Goal: Task Accomplishment & Management: Use online tool/utility

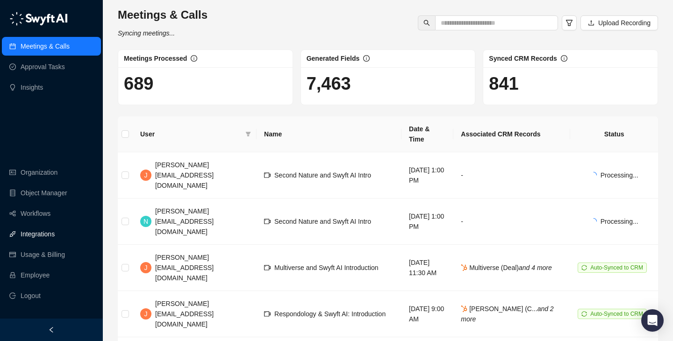
click at [55, 230] on link "Integrations" at bounding box center [38, 234] width 34 height 19
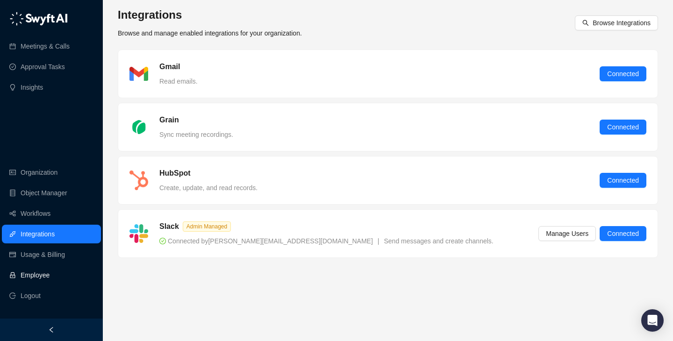
click at [50, 275] on link "Employee" at bounding box center [35, 275] width 29 height 19
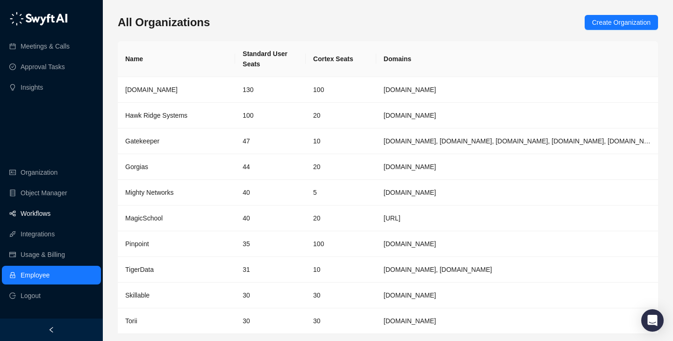
click at [50, 219] on link "Workflows" at bounding box center [36, 213] width 30 height 19
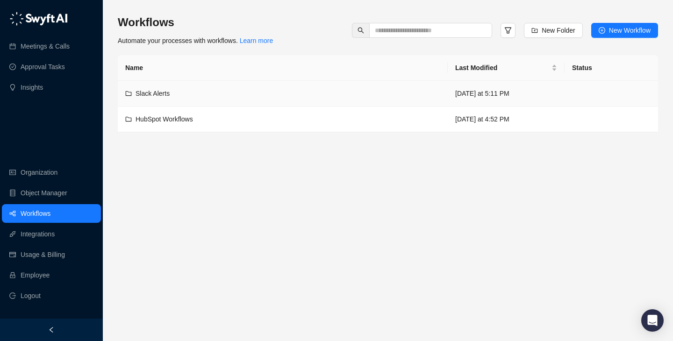
click at [285, 96] on div "Slack Alerts" at bounding box center [282, 93] width 315 height 10
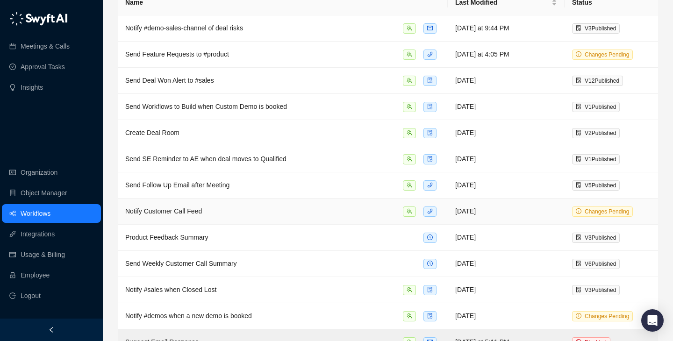
scroll to position [108, 0]
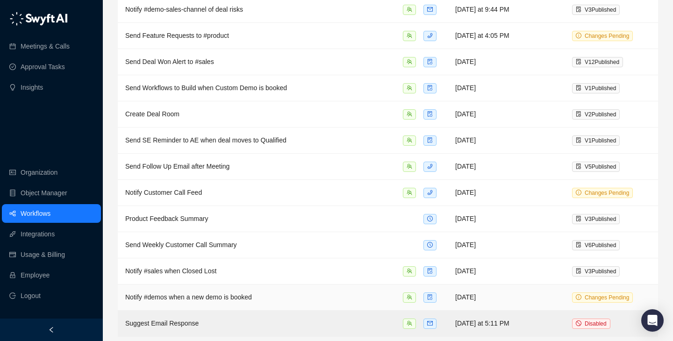
click at [342, 292] on div "Notify #demos when a new demo is booked" at bounding box center [282, 297] width 315 height 11
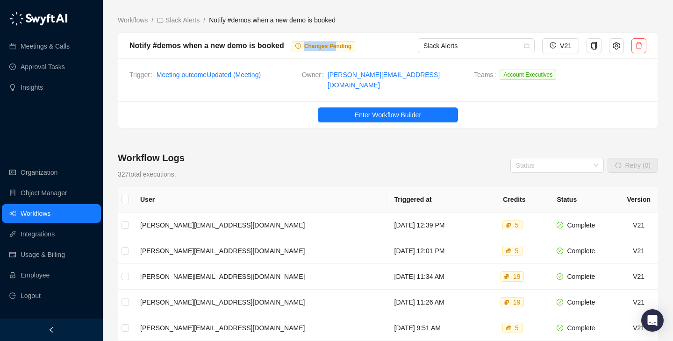
drag, startPoint x: 298, startPoint y: 49, endPoint x: 348, endPoint y: 49, distance: 49.5
click at [348, 49] on span "Changes Pending" at bounding box center [324, 46] width 64 height 10
click at [348, 49] on span "Changes Pending" at bounding box center [327, 46] width 47 height 7
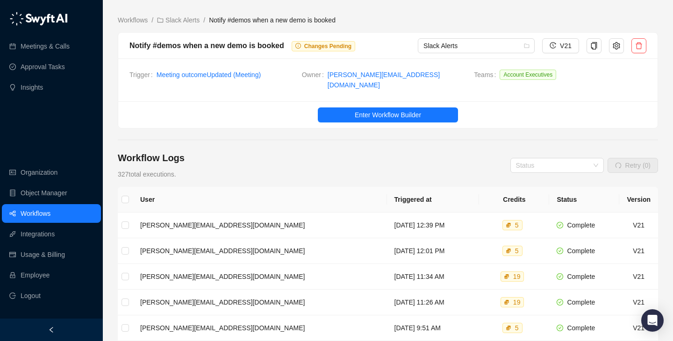
click at [295, 141] on main "Workflows / Slack Alerts / Notify #demos when a new demo is booked Notify #demo…" at bounding box center [388, 292] width 540 height 555
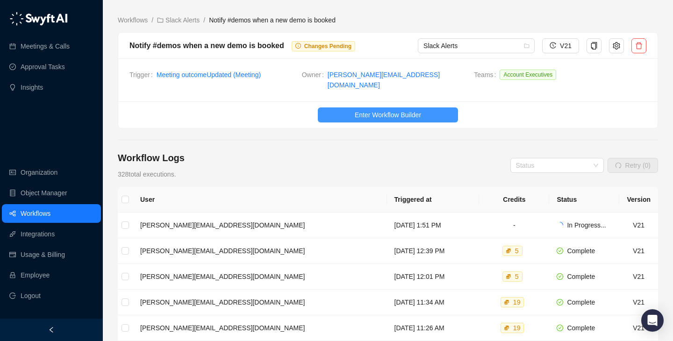
click at [420, 110] on span "Enter Workflow Builder" at bounding box center [388, 115] width 66 height 10
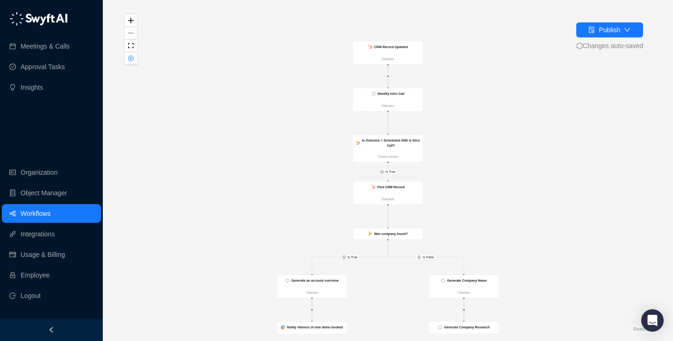
drag, startPoint x: 259, startPoint y: 87, endPoint x: 259, endPoint y: 158, distance: 71.5
click at [259, 158] on div "Is True Is True Is False CRM Record Updated Action Send Summary to Thread Actio…" at bounding box center [388, 170] width 540 height 326
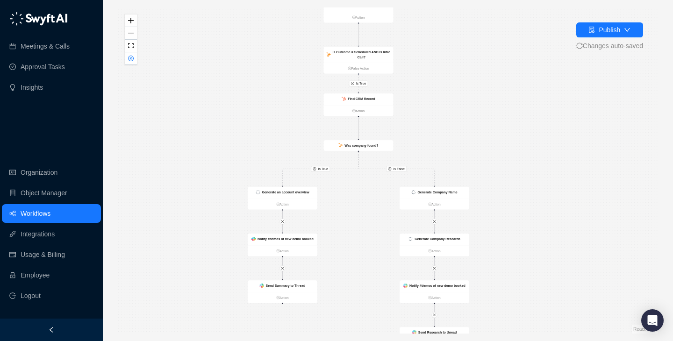
drag, startPoint x: 323, startPoint y: 203, endPoint x: 294, endPoint y: 112, distance: 95.2
click at [294, 112] on div "Is True Is True Is False CRM Record Updated Action Send Summary to Thread Actio…" at bounding box center [388, 170] width 540 height 326
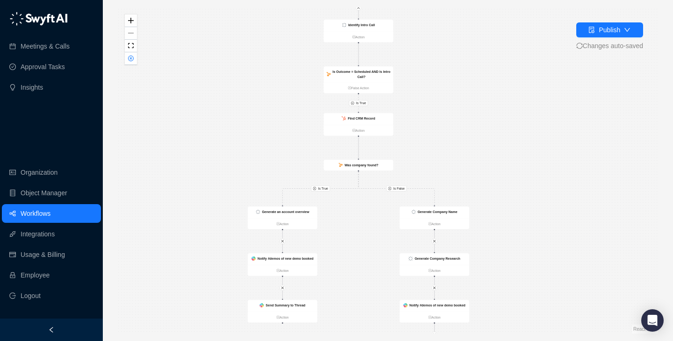
drag, startPoint x: 294, startPoint y: 112, endPoint x: 294, endPoint y: 211, distance: 98.6
click at [294, 211] on div "Is True Is True Is False CRM Record Updated Action Send Summary to Thread Actio…" at bounding box center [388, 170] width 540 height 326
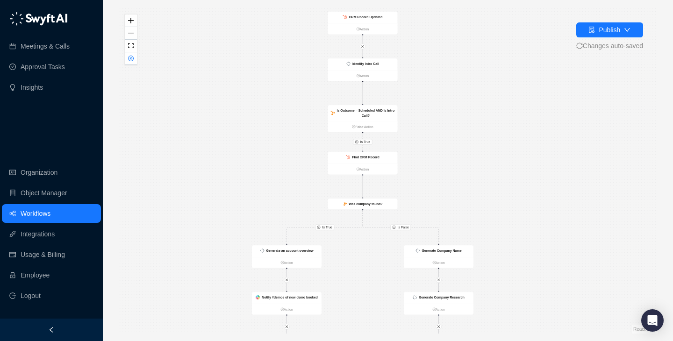
drag, startPoint x: 294, startPoint y: 211, endPoint x: 298, endPoint y: 170, distance: 40.9
click at [298, 170] on div "Is True Is True Is False CRM Record Updated Action Send Summary to Thread Actio…" at bounding box center [388, 170] width 540 height 326
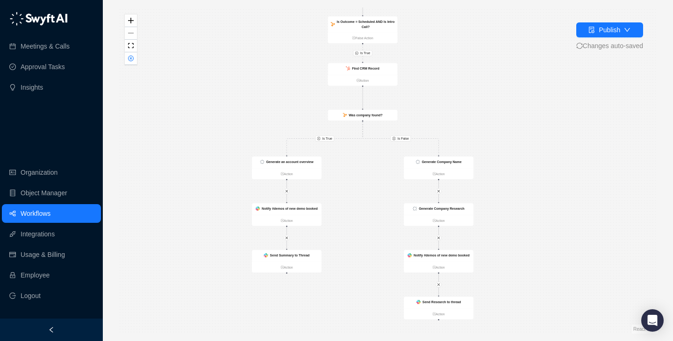
drag, startPoint x: 298, startPoint y: 170, endPoint x: 298, endPoint y: 81, distance: 89.3
click at [298, 81] on div "Is True Is True Is False CRM Record Updated Action Send Summary to Thread Actio…" at bounding box center [388, 170] width 540 height 326
click at [135, 60] on button "button" at bounding box center [131, 58] width 12 height 13
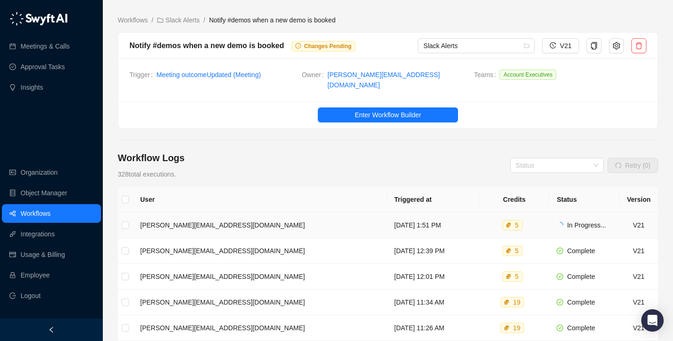
click at [387, 215] on td "Thursday, 08/21/25, 1:51 PM" at bounding box center [433, 226] width 93 height 26
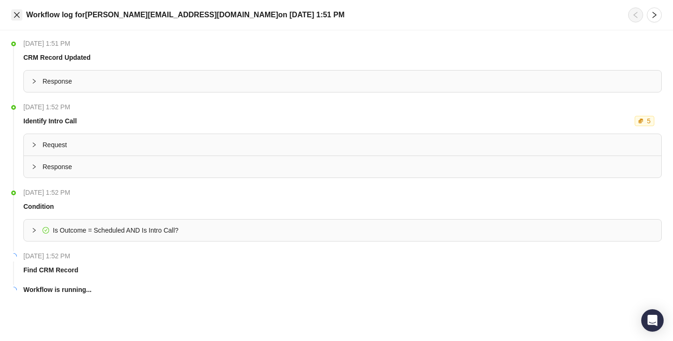
click at [16, 14] on icon "close" at bounding box center [17, 15] width 6 height 6
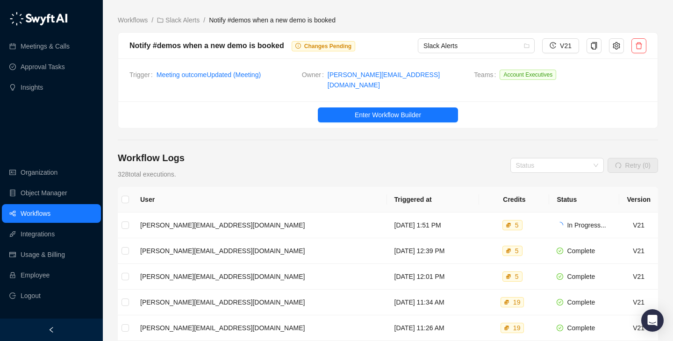
click at [344, 161] on div "Workflow Logs 328 total executions. Status Retry (0)" at bounding box center [388, 165] width 540 height 28
click at [416, 219] on td "Thursday, 08/21/25, 1:51 PM" at bounding box center [433, 226] width 93 height 26
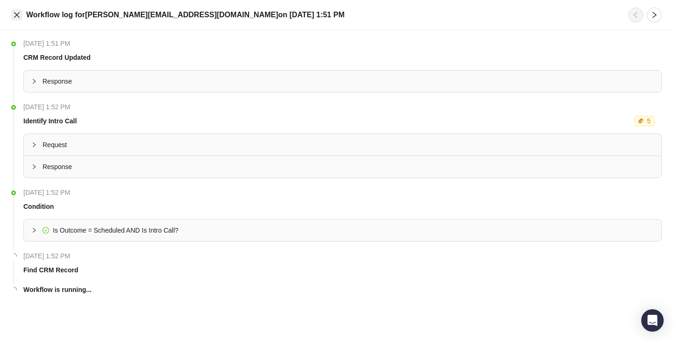
click at [20, 16] on icon "close" at bounding box center [16, 14] width 7 height 7
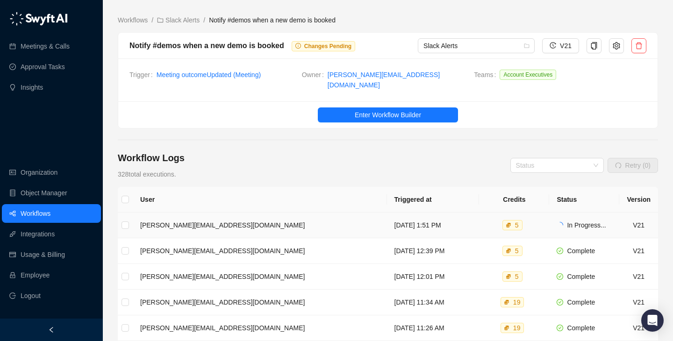
click at [393, 219] on td "Thursday, 08/21/25, 1:51 PM" at bounding box center [433, 226] width 93 height 26
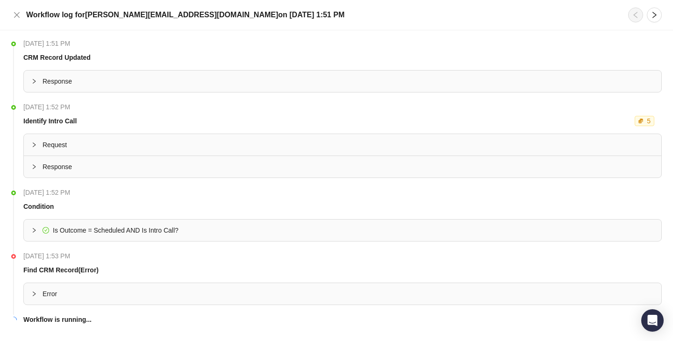
scroll to position [20, 0]
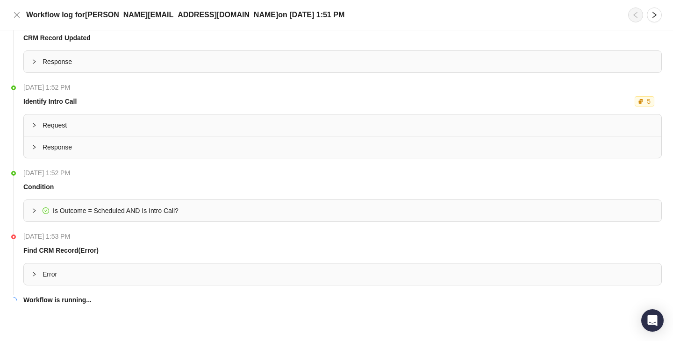
click at [287, 267] on div "Error" at bounding box center [343, 275] width 638 height 22
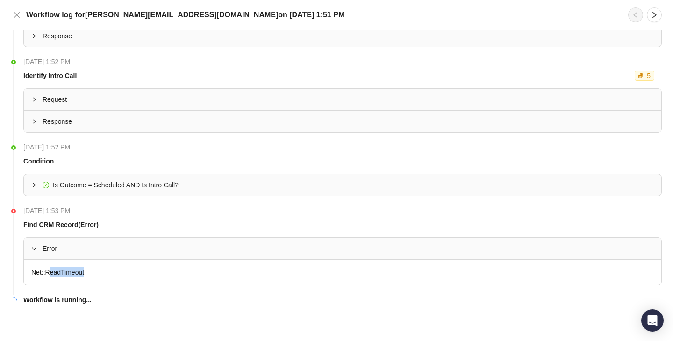
drag, startPoint x: 50, startPoint y: 273, endPoint x: 106, endPoint y: 273, distance: 55.6
click at [106, 273] on div "Net::ReadTimeout" at bounding box center [343, 272] width 638 height 25
drag, startPoint x: 44, startPoint y: 273, endPoint x: 25, endPoint y: 273, distance: 19.2
click at [25, 273] on div "Net::ReadTimeout" at bounding box center [343, 272] width 638 height 25
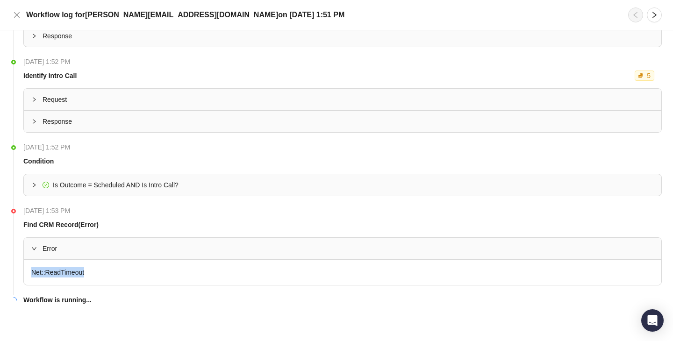
click at [25, 273] on div "Net::ReadTimeout" at bounding box center [343, 272] width 638 height 25
click at [46, 226] on strong "Find CRM Record (Error)" at bounding box center [60, 224] width 75 height 7
click at [177, 243] on div "Error" at bounding box center [343, 249] width 638 height 22
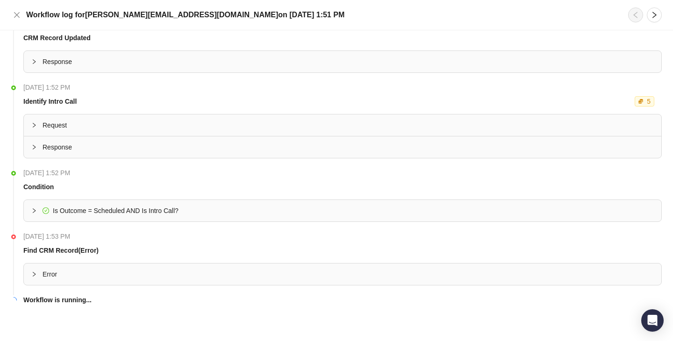
click at [175, 272] on span "Error" at bounding box center [348, 274] width 611 height 10
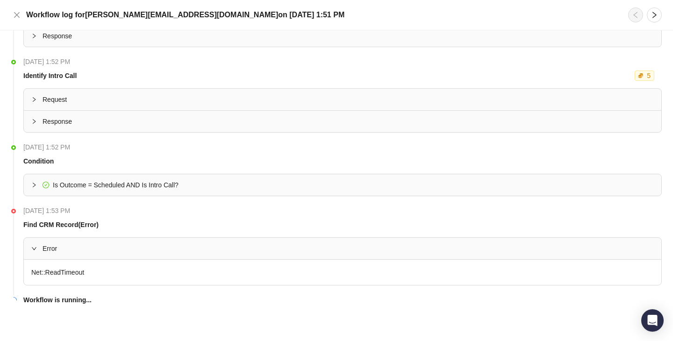
click at [251, 254] on div "Error" at bounding box center [343, 249] width 638 height 22
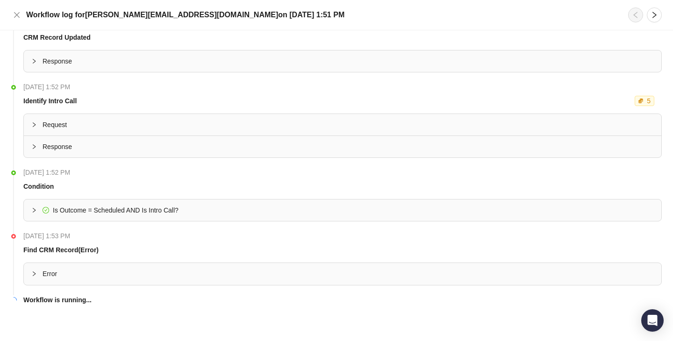
scroll to position [20, 0]
click at [249, 276] on span "Error" at bounding box center [348, 274] width 611 height 10
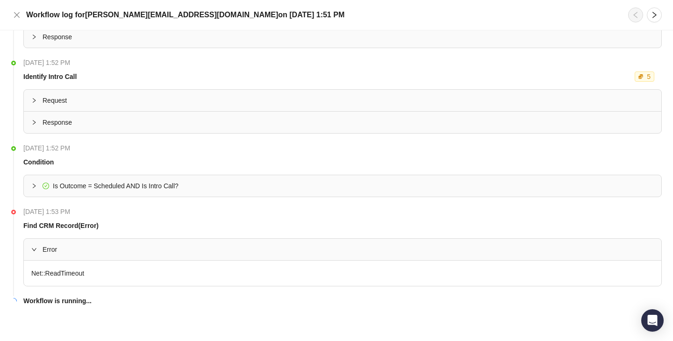
scroll to position [45, 0]
click at [260, 254] on div "Error" at bounding box center [343, 249] width 638 height 22
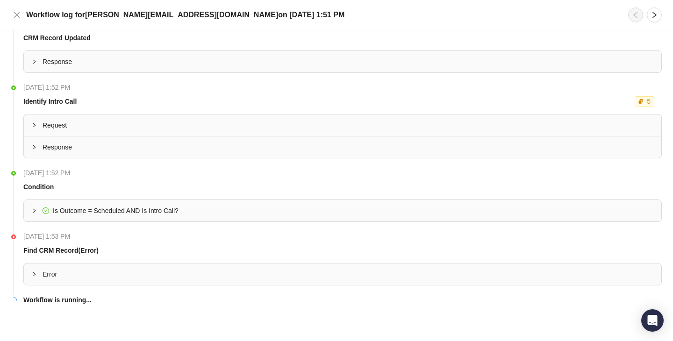
scroll to position [0, 0]
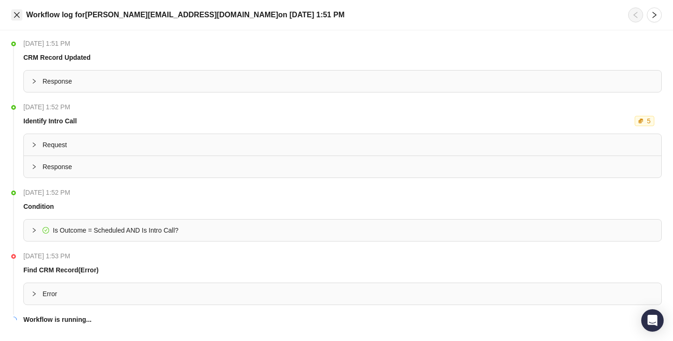
click at [18, 19] on button "Close" at bounding box center [16, 14] width 11 height 11
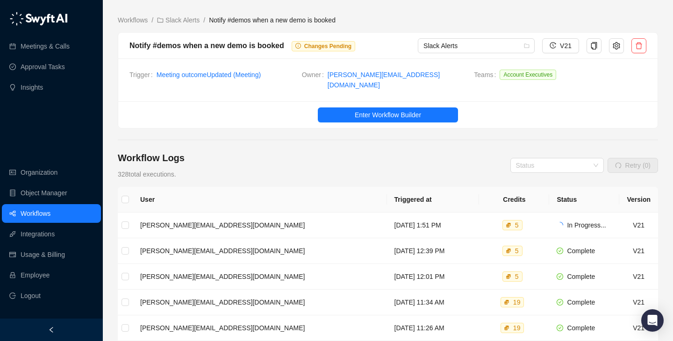
click at [379, 151] on div "Workflow Logs 328 total executions. Status Retry (0)" at bounding box center [388, 165] width 540 height 28
click at [55, 242] on link "Integrations" at bounding box center [38, 234] width 34 height 19
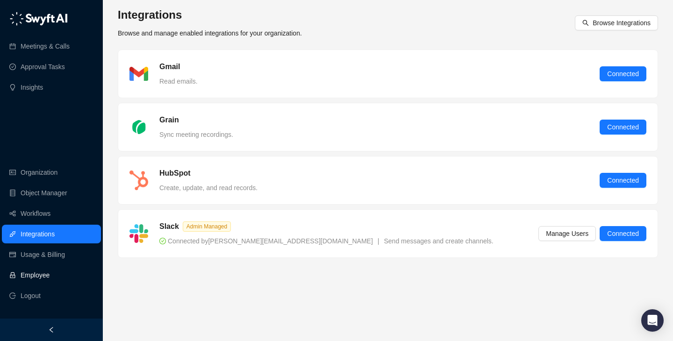
click at [50, 279] on link "Employee" at bounding box center [35, 275] width 29 height 19
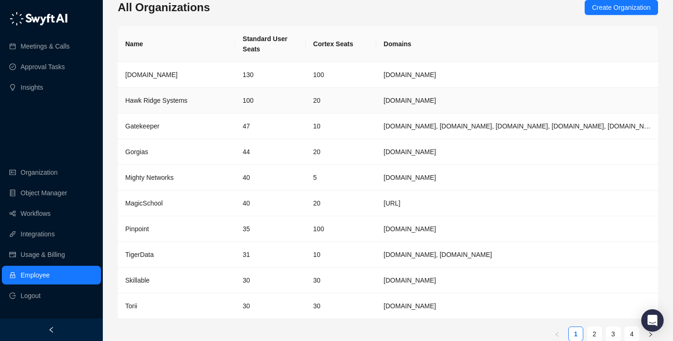
scroll to position [16, 0]
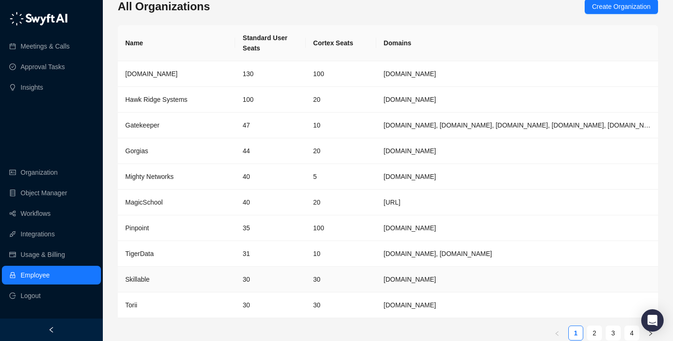
click at [373, 269] on td "30" at bounding box center [341, 280] width 71 height 26
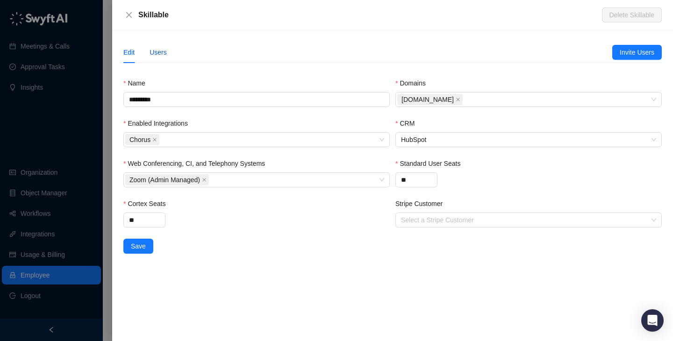
click at [159, 52] on div "Users" at bounding box center [158, 52] width 17 height 10
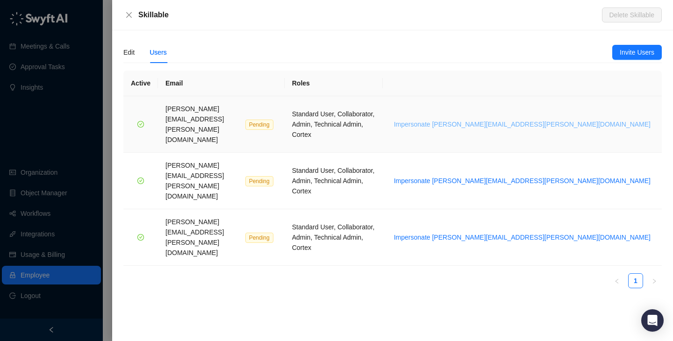
click at [556, 119] on span "Impersonate brian.olsen@skillable.com" at bounding box center [522, 124] width 257 height 10
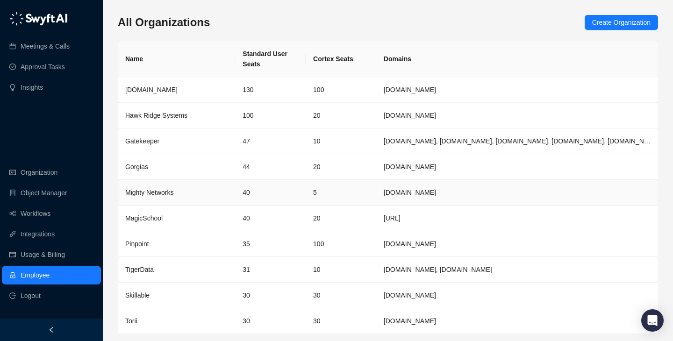
scroll to position [30, 0]
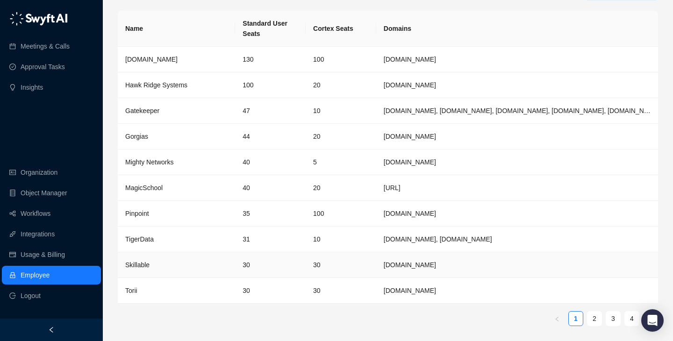
click at [293, 274] on td "30" at bounding box center [270, 265] width 71 height 26
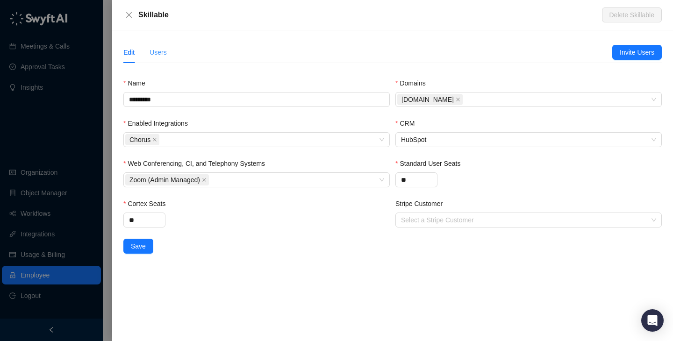
click at [152, 62] on div "Users" at bounding box center [158, 53] width 17 height 22
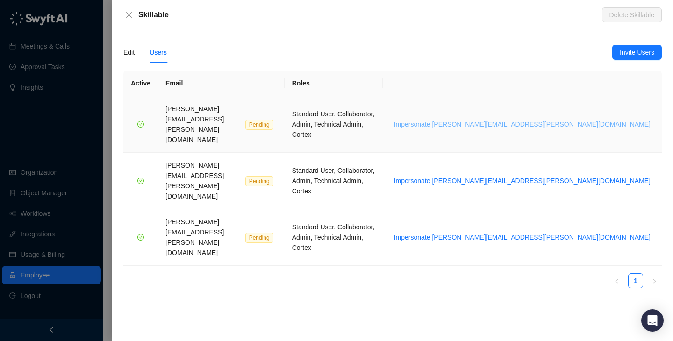
click at [613, 119] on span "Impersonate [PERSON_NAME][EMAIL_ADDRESS][PERSON_NAME][DOMAIN_NAME]" at bounding box center [522, 124] width 257 height 10
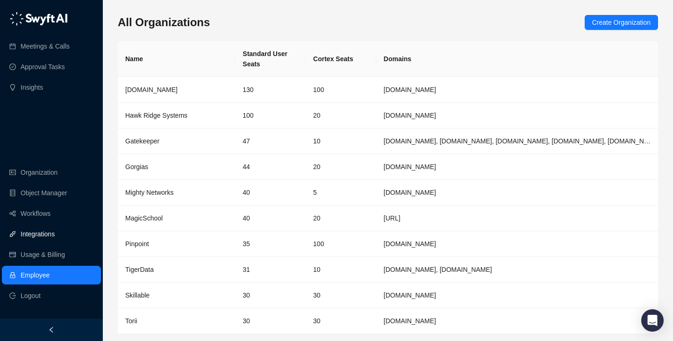
click at [45, 231] on link "Integrations" at bounding box center [38, 234] width 34 height 19
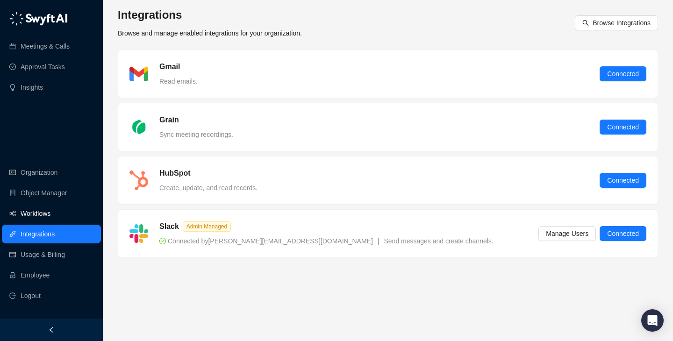
click at [50, 216] on link "Workflows" at bounding box center [36, 213] width 30 height 19
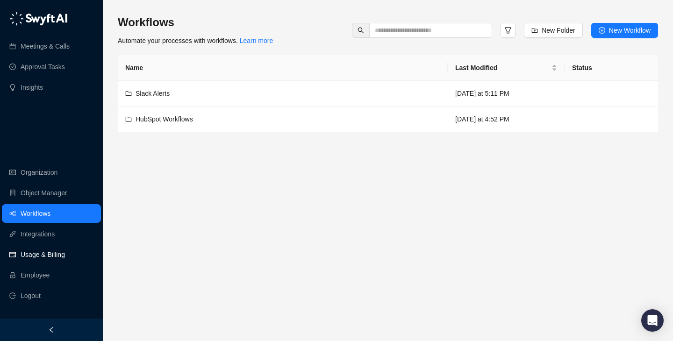
click at [50, 258] on link "Usage & Billing" at bounding box center [43, 254] width 44 height 19
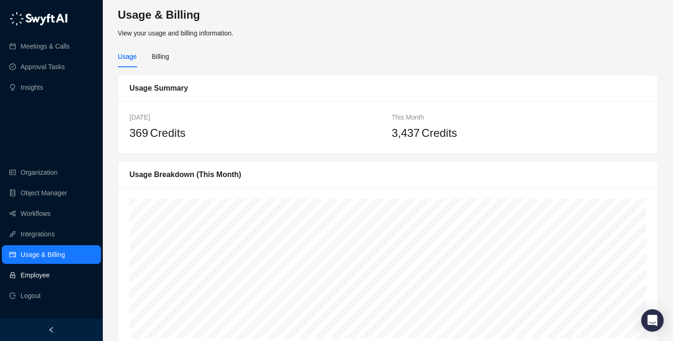
click at [50, 281] on link "Employee" at bounding box center [35, 275] width 29 height 19
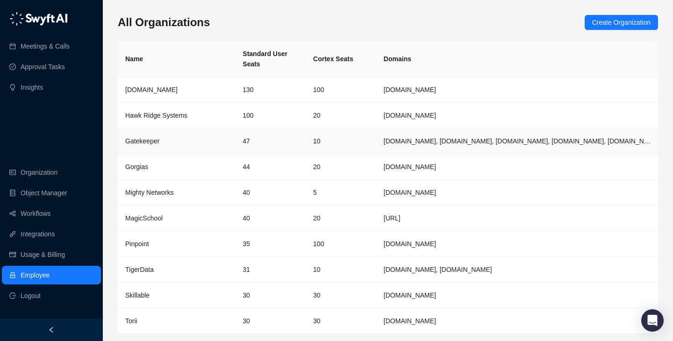
scroll to position [30, 0]
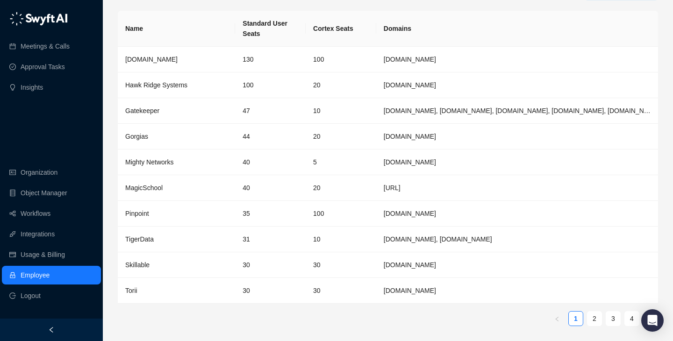
click at [52, 223] on ul "Organization Object Manager Workflows Integrations Usage & Billing Employee Log…" at bounding box center [51, 234] width 103 height 146
click at [50, 218] on link "Workflows" at bounding box center [36, 213] width 30 height 19
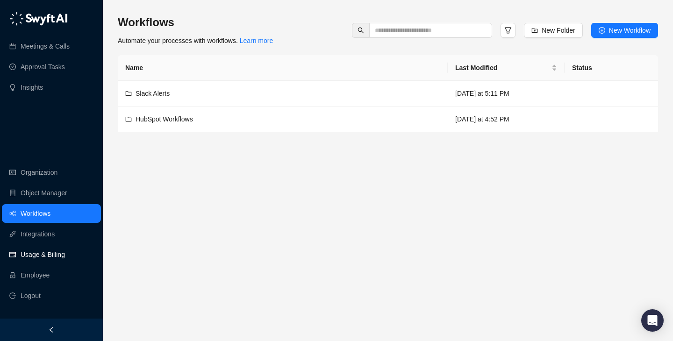
click at [42, 261] on link "Usage & Billing" at bounding box center [43, 254] width 44 height 19
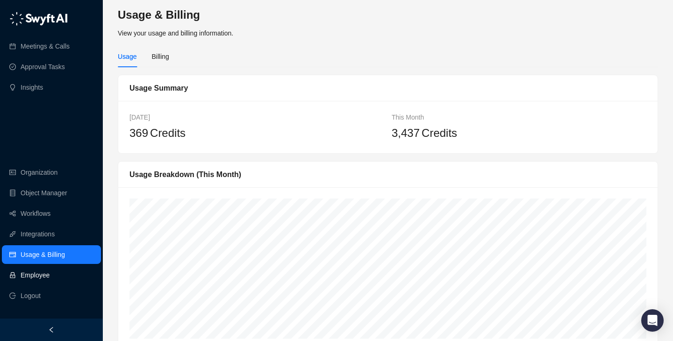
click at [50, 284] on link "Employee" at bounding box center [35, 275] width 29 height 19
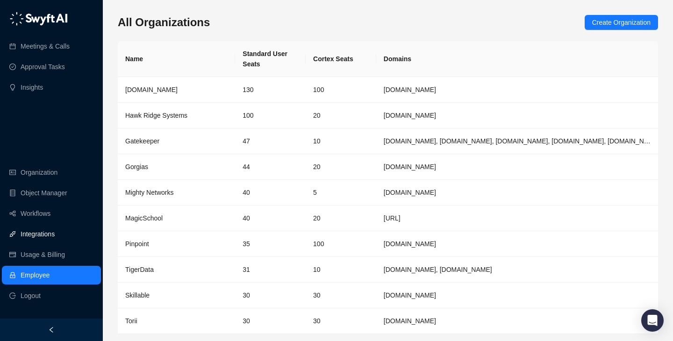
click at [50, 237] on link "Integrations" at bounding box center [38, 234] width 34 height 19
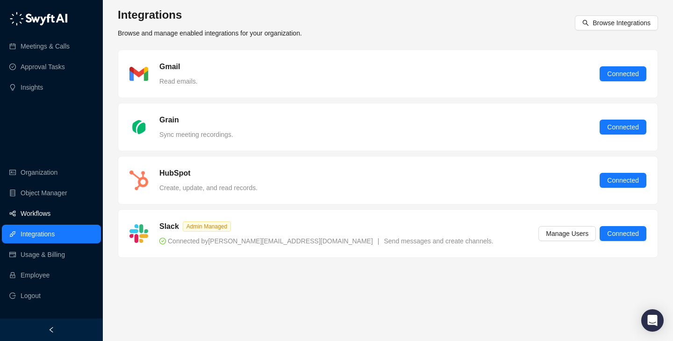
click at [50, 216] on link "Workflows" at bounding box center [36, 213] width 30 height 19
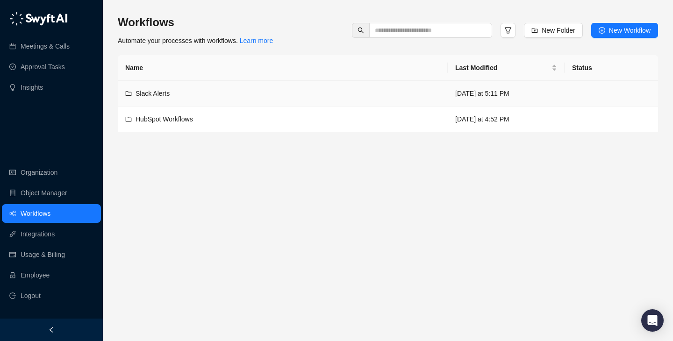
click at [356, 95] on div "Slack Alerts" at bounding box center [282, 93] width 315 height 10
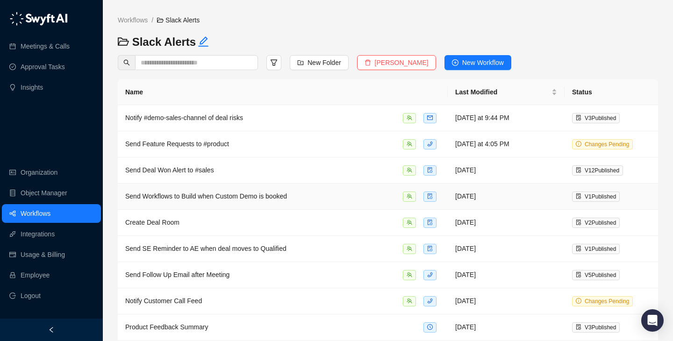
scroll to position [108, 0]
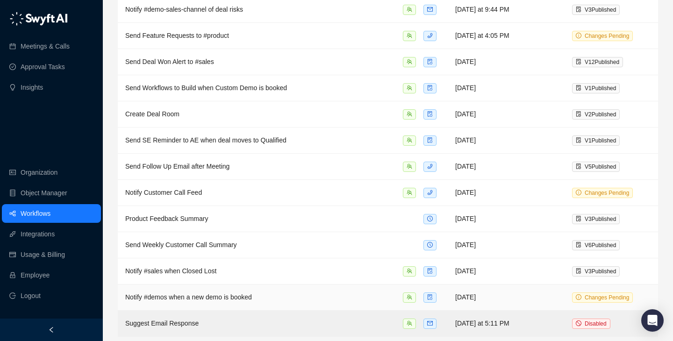
click at [342, 296] on div "Notify #demos when a new demo is booked" at bounding box center [282, 297] width 315 height 11
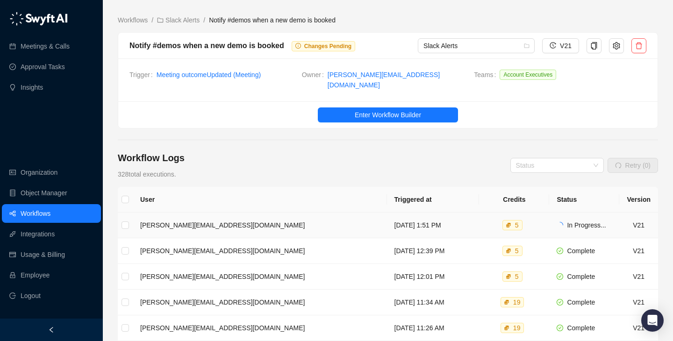
click at [416, 214] on td "[DATE] 1:51 PM" at bounding box center [433, 226] width 93 height 26
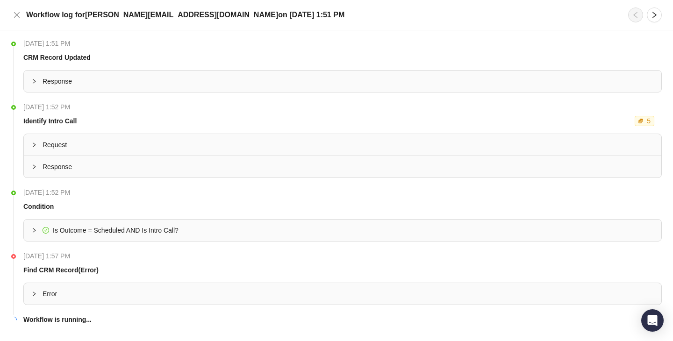
scroll to position [20, 0]
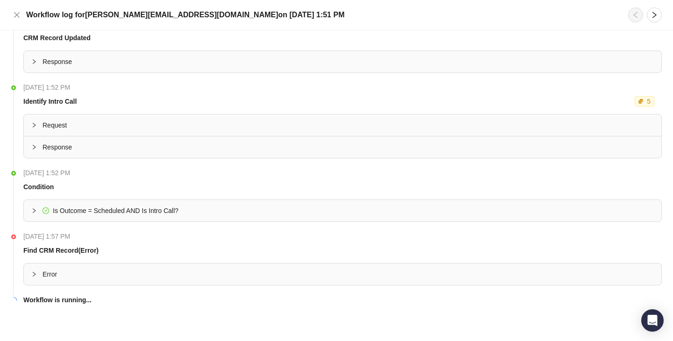
click at [129, 271] on span "Error" at bounding box center [348, 274] width 611 height 10
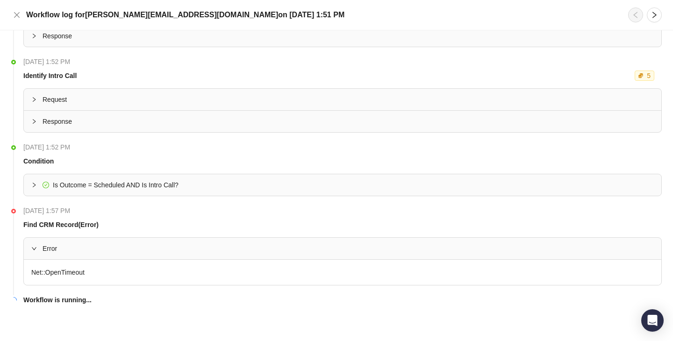
scroll to position [0, 0]
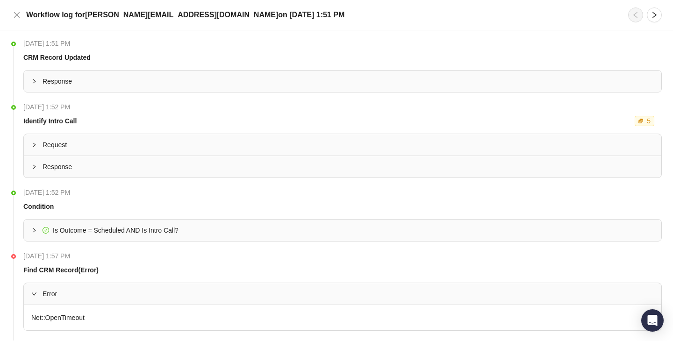
click at [314, 116] on div "Identify Intro Call 5" at bounding box center [341, 121] width 638 height 10
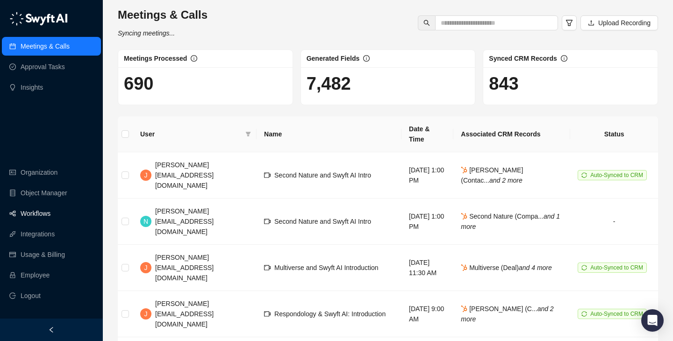
click at [50, 219] on link "Workflows" at bounding box center [36, 213] width 30 height 19
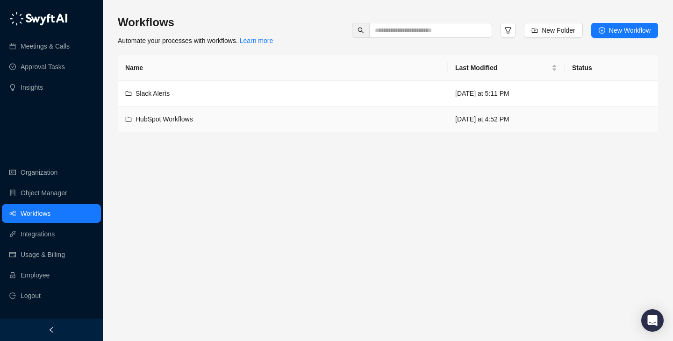
click at [230, 117] on div "HubSpot Workflows" at bounding box center [282, 119] width 315 height 10
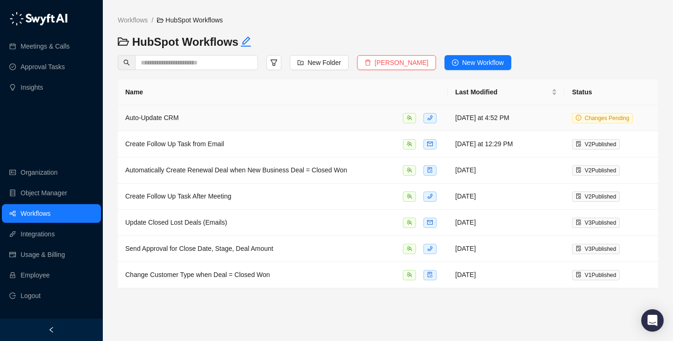
click at [239, 121] on div "Auto-Update CRM" at bounding box center [282, 118] width 315 height 11
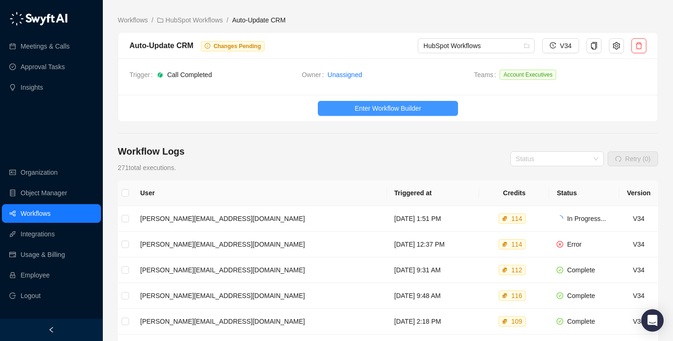
click at [434, 114] on button "Enter Workflow Builder" at bounding box center [388, 108] width 140 height 15
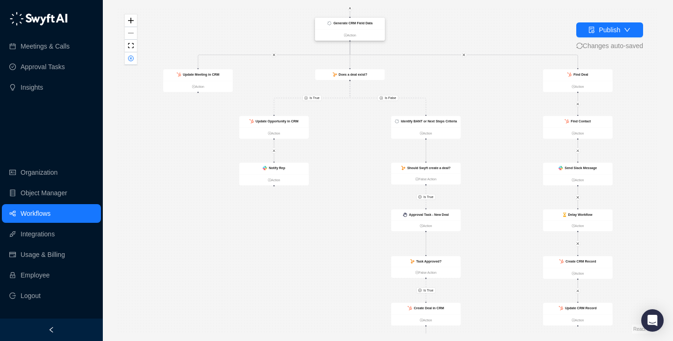
click at [340, 22] on strong "Generate CRM Field Data" at bounding box center [352, 24] width 39 height 4
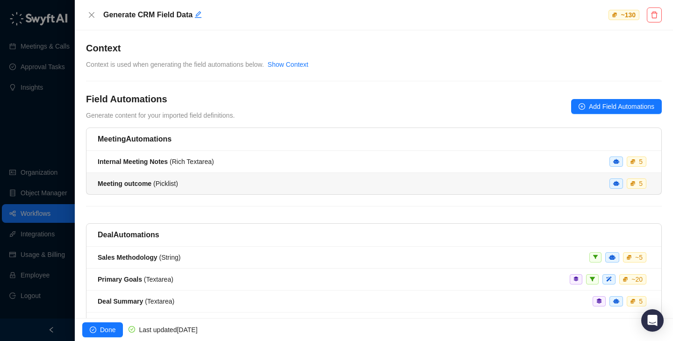
click at [502, 183] on div "Meeting outcome ( Picklist ) 5" at bounding box center [374, 184] width 552 height 10
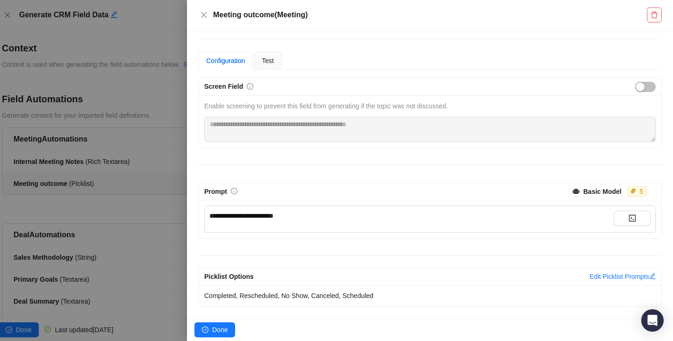
scroll to position [52, 0]
click at [396, 190] on div "Prompt" at bounding box center [385, 192] width 363 height 10
click at [592, 188] on strong "Basic Model" at bounding box center [602, 191] width 38 height 7
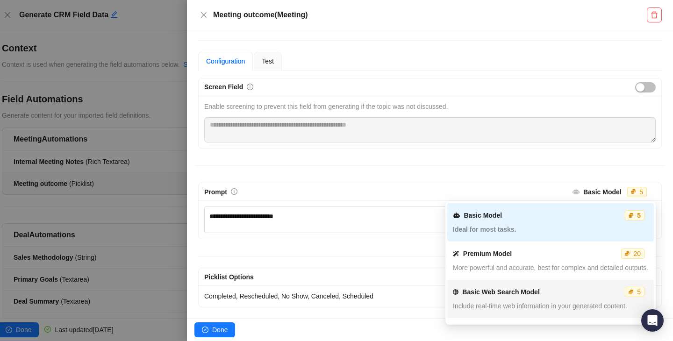
click at [551, 300] on div "Basic Web Search Model 5 Include real-time web information in your generated co…" at bounding box center [550, 299] width 195 height 34
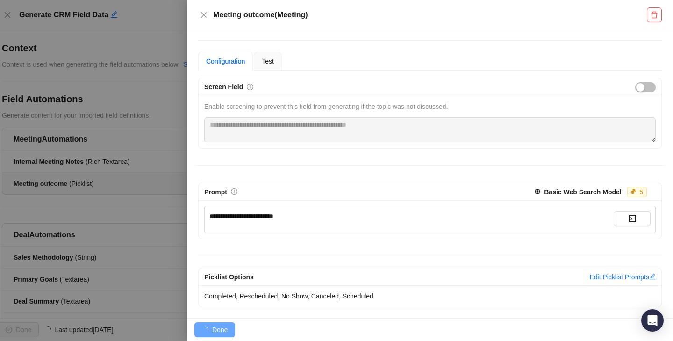
click at [366, 161] on div "**********" at bounding box center [429, 192] width 469 height 229
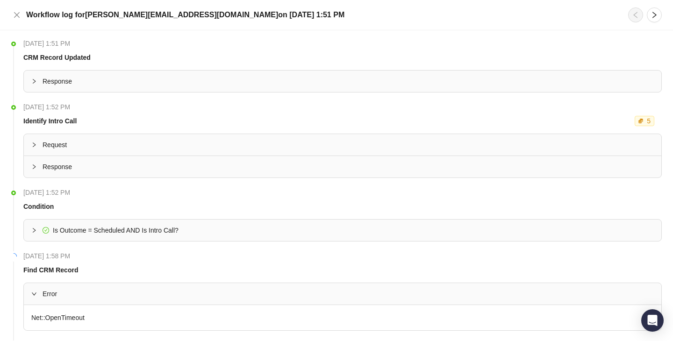
click at [374, 46] on div "[DATE] 1:51 PM" at bounding box center [342, 43] width 638 height 10
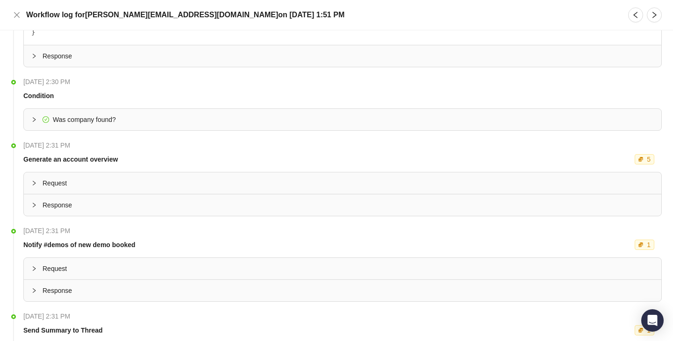
scroll to position [503, 0]
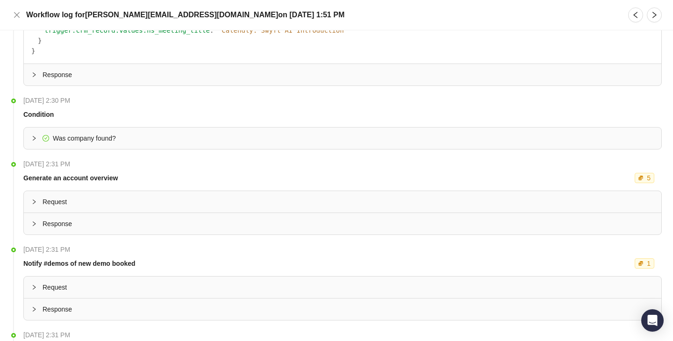
click at [169, 133] on span "Was company found?" at bounding box center [348, 138] width 611 height 10
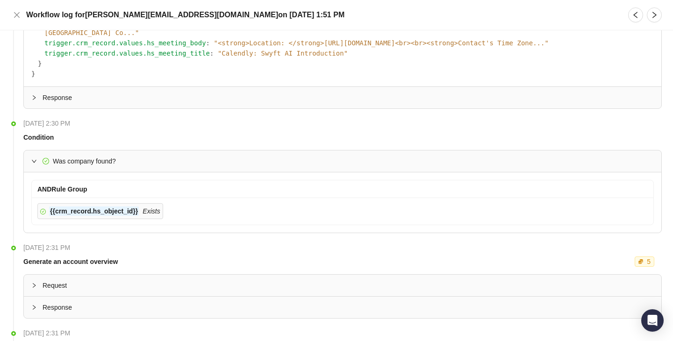
scroll to position [674, 0]
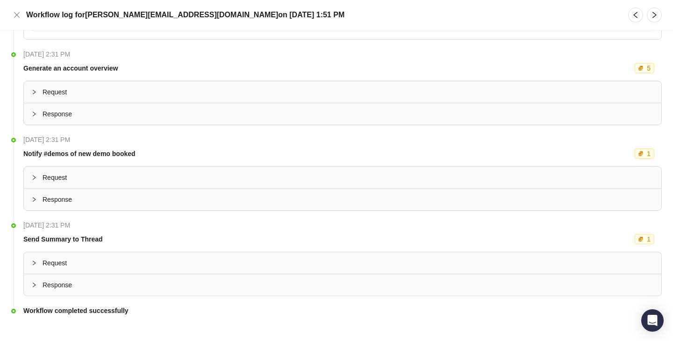
click at [203, 87] on span "Request" at bounding box center [348, 92] width 611 height 10
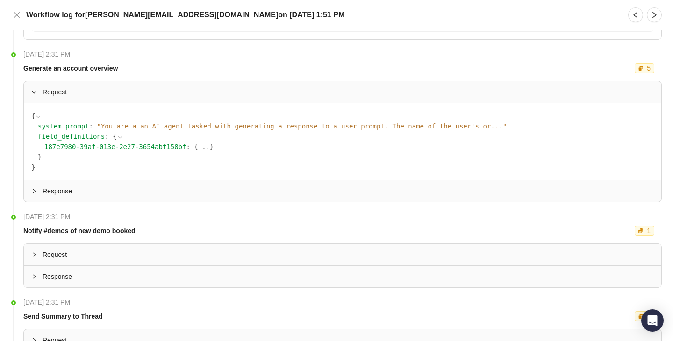
click at [258, 122] on span "" You are a an AI agent tasked with generating a response to a user prompt. The…" at bounding box center [302, 125] width 410 height 7
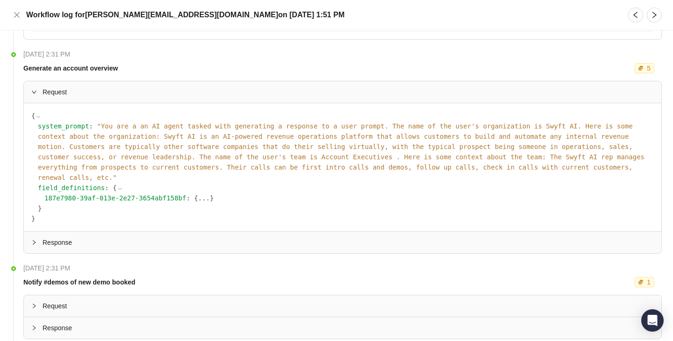
click at [258, 217] on div "{ system_prompt : " You are a an AI agent tasked with generating a response to …" at bounding box center [343, 167] width 638 height 128
click at [260, 232] on div "Response" at bounding box center [343, 243] width 638 height 22
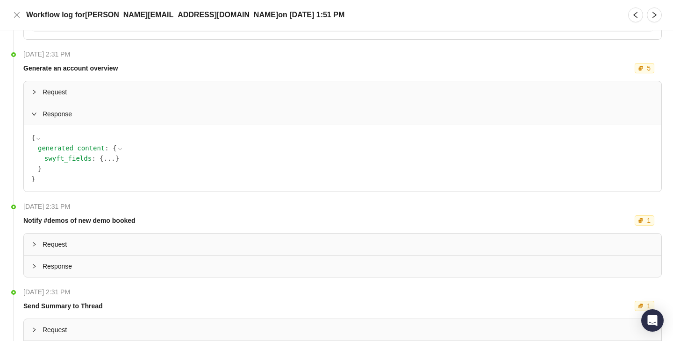
scroll to position [741, 0]
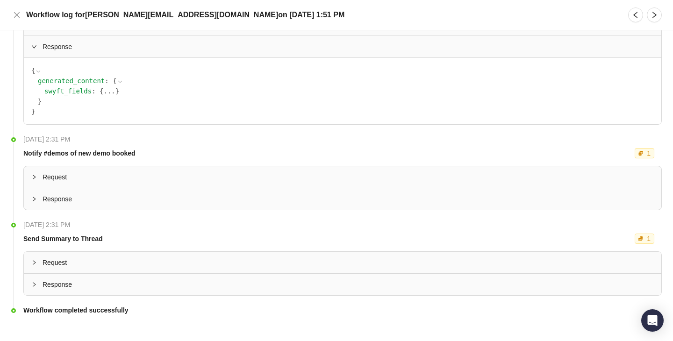
click at [118, 166] on div "Request" at bounding box center [343, 177] width 638 height 22
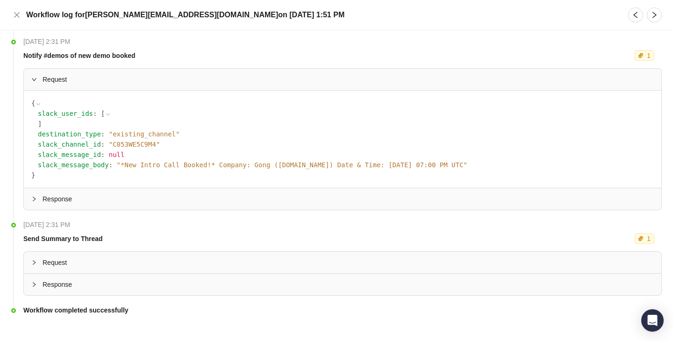
scroll to position [837, 0]
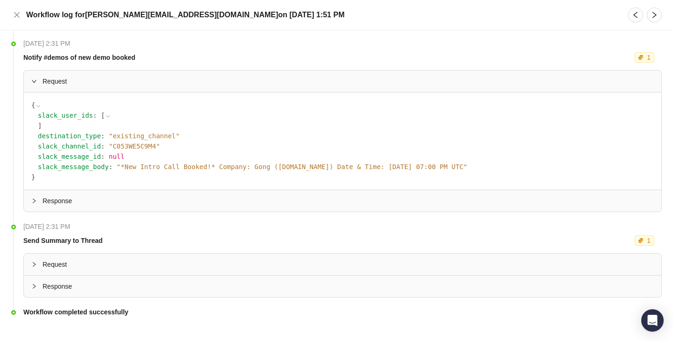
click at [236, 163] on span "" *New Intro Call Booked!* Company: Gong (gong.io) Date & Time: August 25th, 20…" at bounding box center [292, 166] width 351 height 7
click at [168, 209] on li "Thursday, 08/21/25, 2:31 PM Notify #demos of new demo booked 1 Request { slack_…" at bounding box center [336, 133] width 651 height 183
click at [165, 196] on div "Response" at bounding box center [343, 201] width 638 height 22
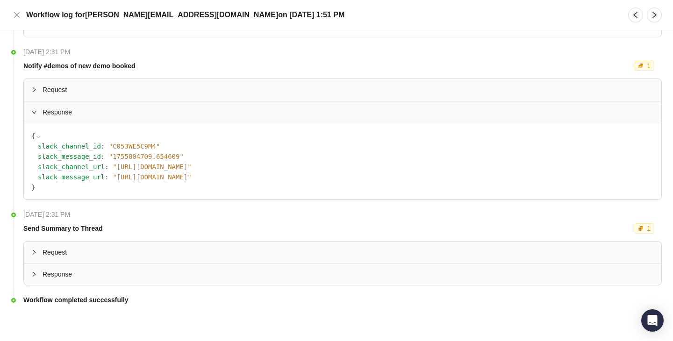
scroll to position [818, 0]
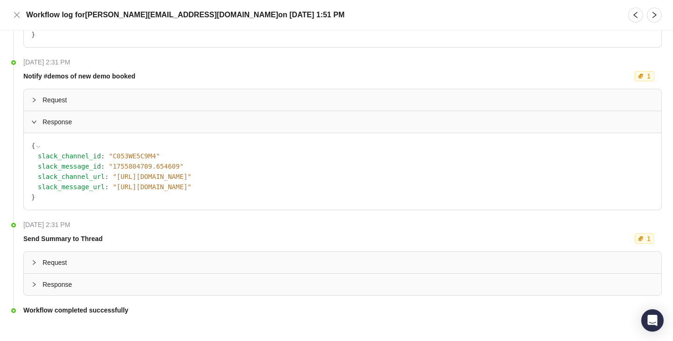
click at [145, 261] on div "Request" at bounding box center [343, 263] width 638 height 22
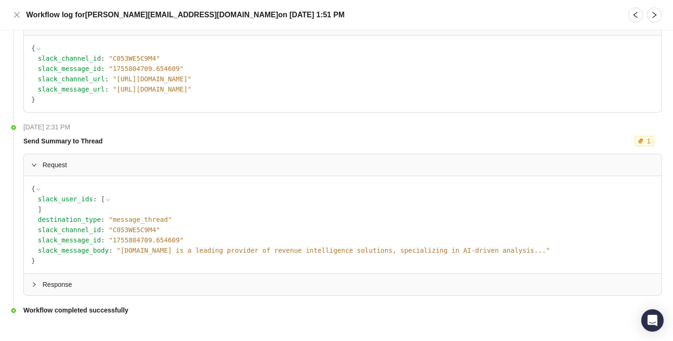
click at [178, 280] on span "Response" at bounding box center [348, 285] width 611 height 10
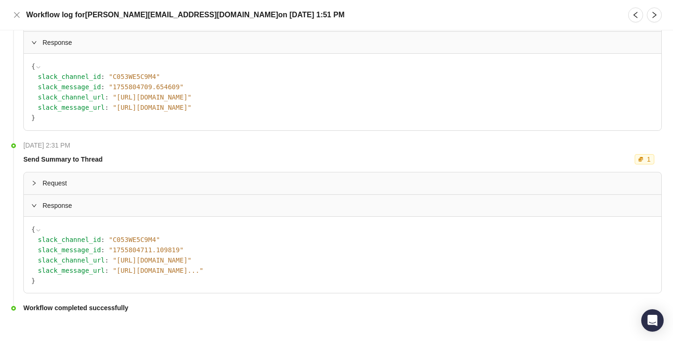
scroll to position [896, 0]
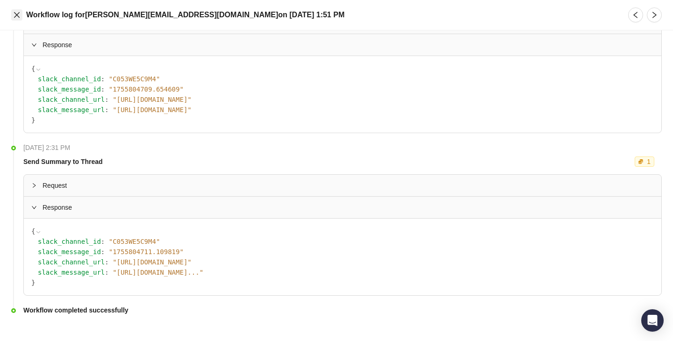
click at [15, 19] on button "Close" at bounding box center [16, 14] width 11 height 11
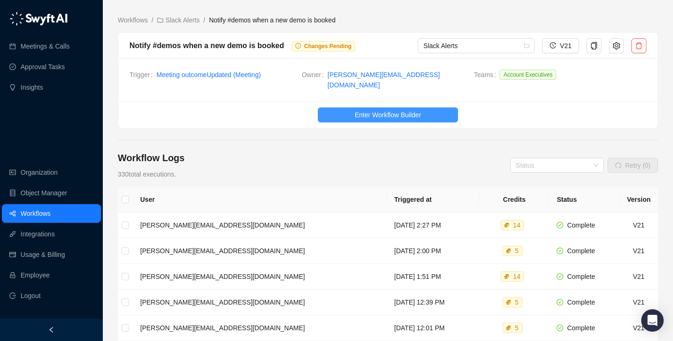
click at [404, 108] on button "Enter Workflow Builder" at bounding box center [388, 115] width 140 height 15
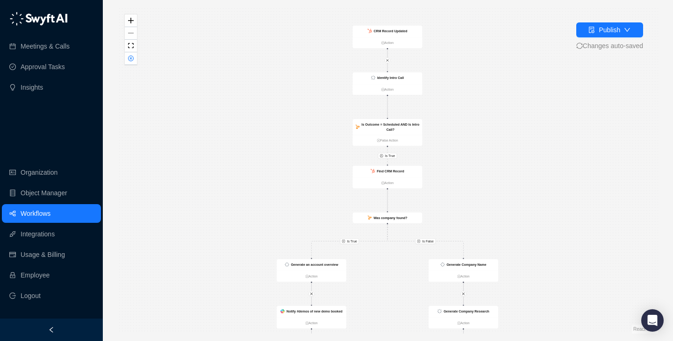
drag, startPoint x: 452, startPoint y: 100, endPoint x: 449, endPoint y: 174, distance: 73.4
click at [449, 174] on div "Is True Is True Is False CRM Record Updated Action Send Summary to Thread Actio…" at bounding box center [388, 170] width 540 height 326
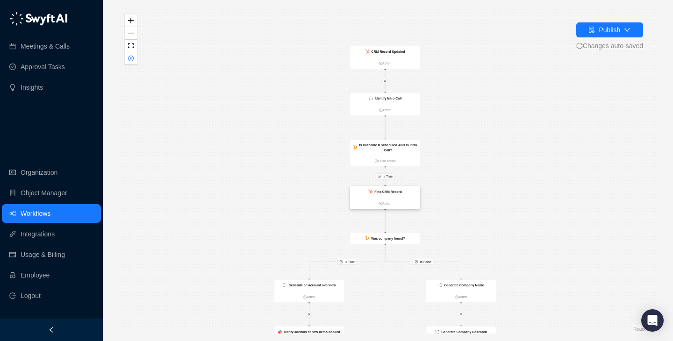
click at [405, 198] on ul "Action" at bounding box center [386, 203] width 70 height 11
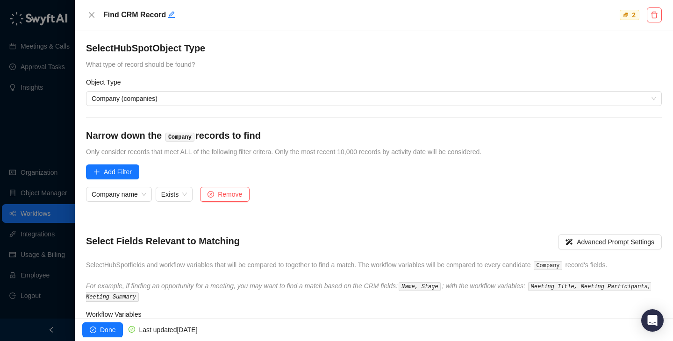
scroll to position [82, 0]
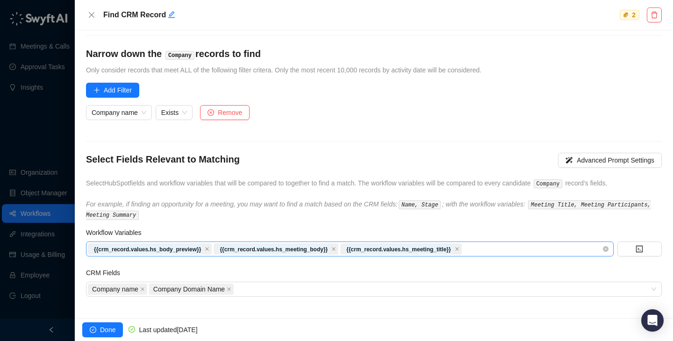
click at [499, 249] on div "{{crm_record.values.hs_body_preview}} {{crm_record.values.hs_meeting_body}} {{c…" at bounding box center [345, 249] width 514 height 13
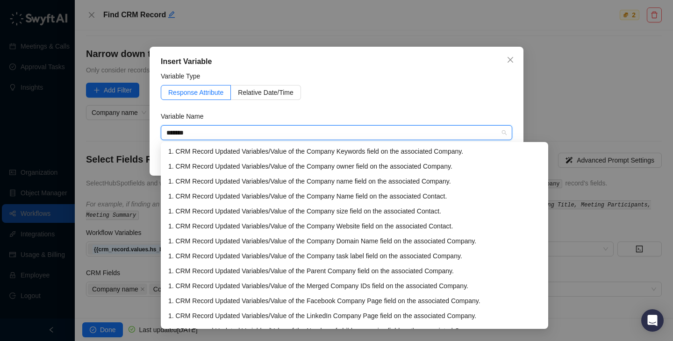
type input "******"
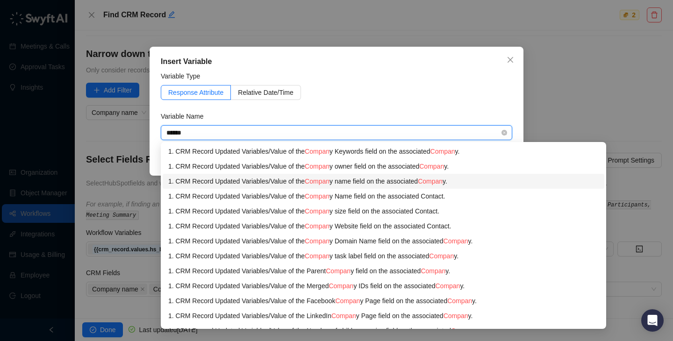
click at [351, 179] on div "1. CRM Record Updated Variables / Value of the Compan y name field on the assoc…" at bounding box center [383, 181] width 430 height 10
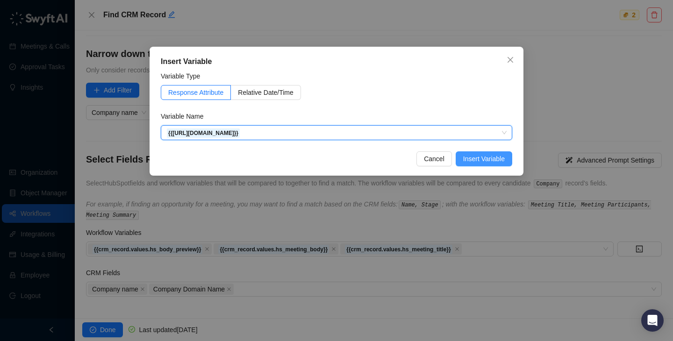
click at [480, 159] on span "Insert Variable" at bounding box center [484, 159] width 42 height 10
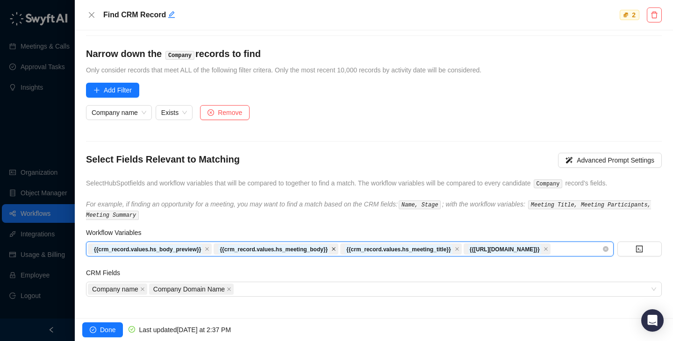
click at [336, 248] on icon "close" at bounding box center [334, 250] width 4 height 4
click at [209, 248] on icon "close" at bounding box center [207, 249] width 5 height 5
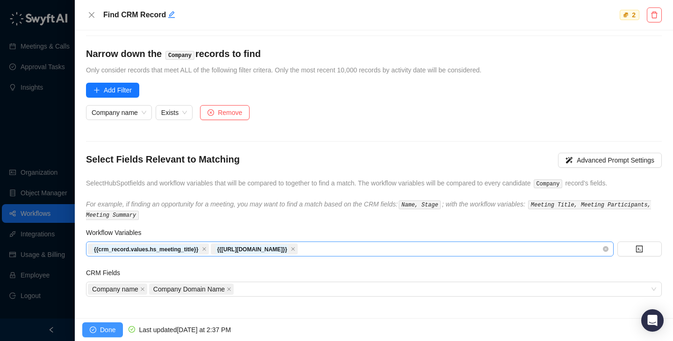
click at [103, 328] on span "Done" at bounding box center [107, 330] width 15 height 10
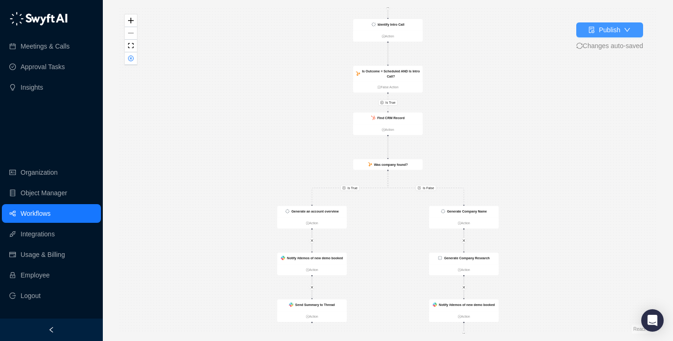
click at [602, 25] on div "Publish" at bounding box center [610, 30] width 22 height 10
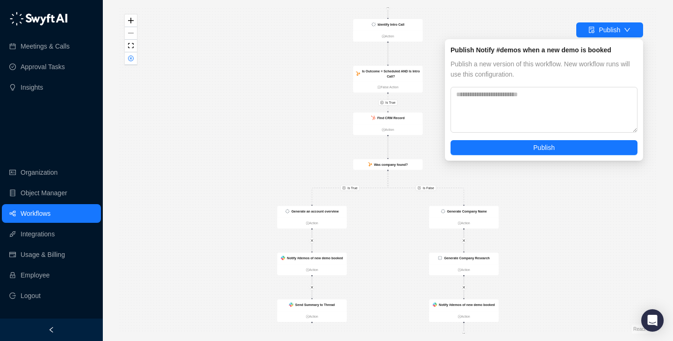
click at [544, 138] on div "Publish a new version of this workflow. New workflow runs will use this configu…" at bounding box center [544, 107] width 187 height 96
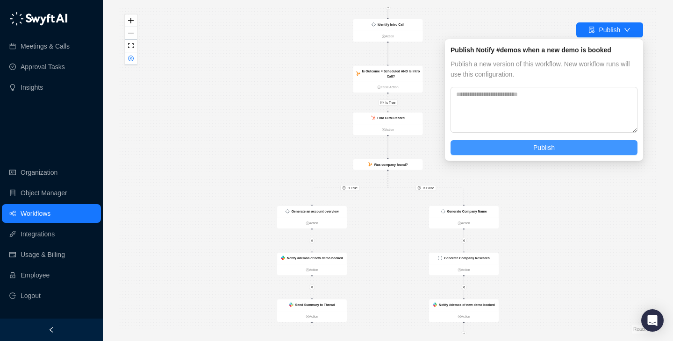
click at [544, 146] on span "Publish" at bounding box center [544, 148] width 22 height 10
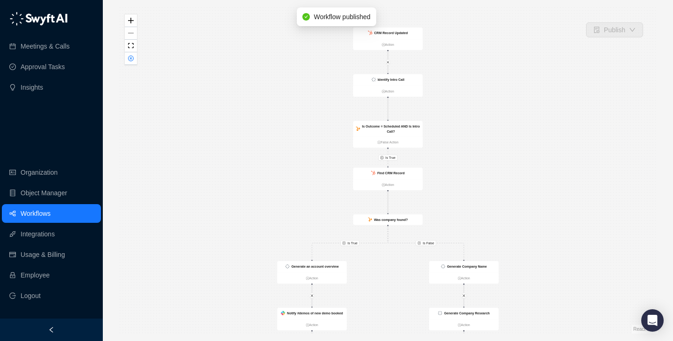
drag, startPoint x: 479, startPoint y: 117, endPoint x: 479, endPoint y: 176, distance: 58.9
click at [479, 176] on div "Is True Is True Is False CRM Record Updated Action Send Summary to Thread Actio…" at bounding box center [388, 170] width 540 height 326
click at [128, 60] on icon "close-circle" at bounding box center [131, 59] width 6 height 6
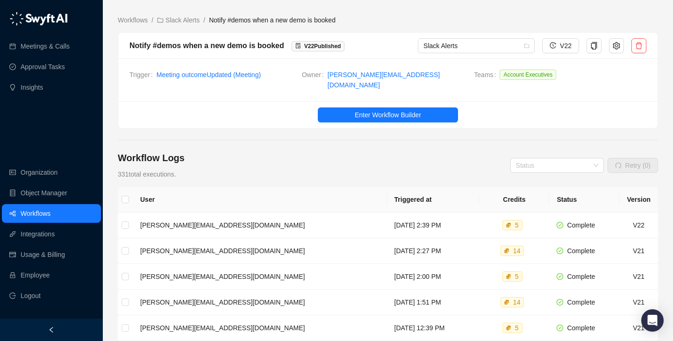
click at [267, 108] on link "Enter Workflow Builder" at bounding box center [387, 115] width 539 height 15
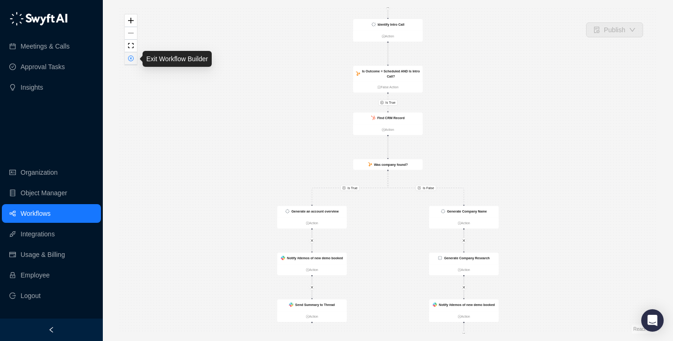
click at [128, 58] on icon "close-circle" at bounding box center [131, 59] width 6 height 6
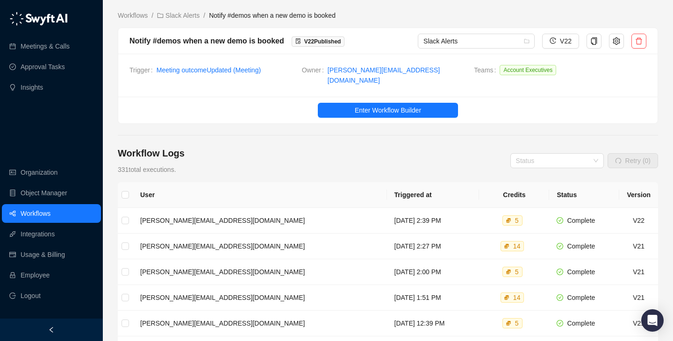
scroll to position [5, 0]
click at [398, 208] on td "Thursday, 08/21/25, 2:39 PM" at bounding box center [433, 221] width 93 height 26
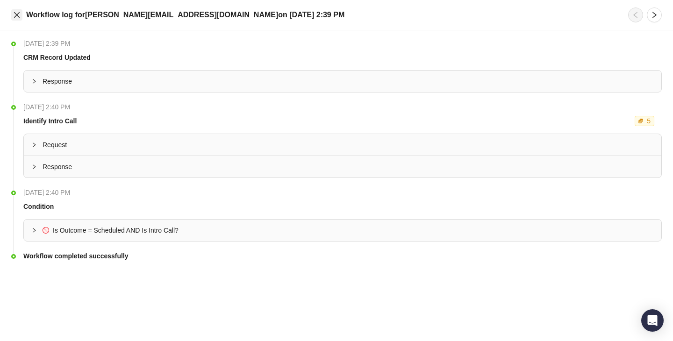
click at [22, 19] on button "Close" at bounding box center [16, 14] width 11 height 11
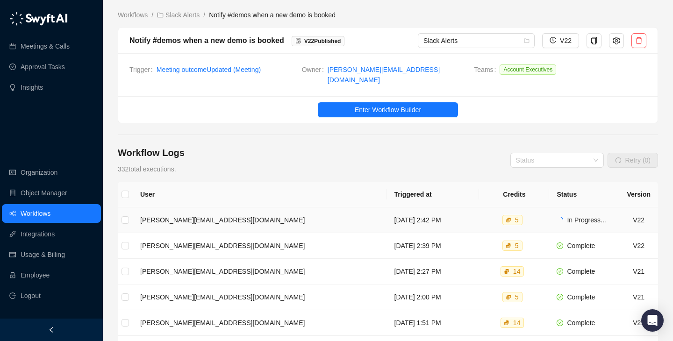
click at [387, 218] on td "Thursday, 08/21/25, 2:42 PM" at bounding box center [433, 221] width 93 height 26
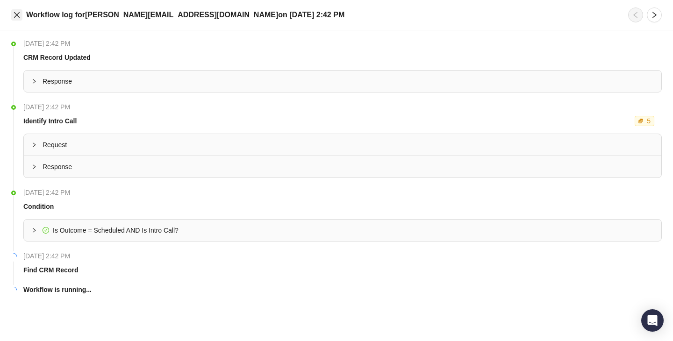
click at [18, 17] on icon "close" at bounding box center [16, 14] width 7 height 7
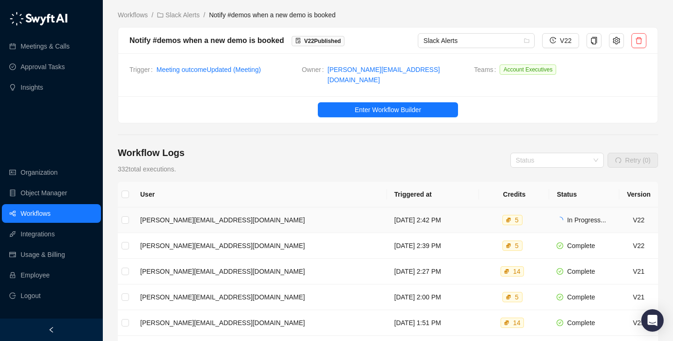
click at [394, 214] on td "Thursday, 08/21/25, 2:42 PM" at bounding box center [433, 221] width 93 height 26
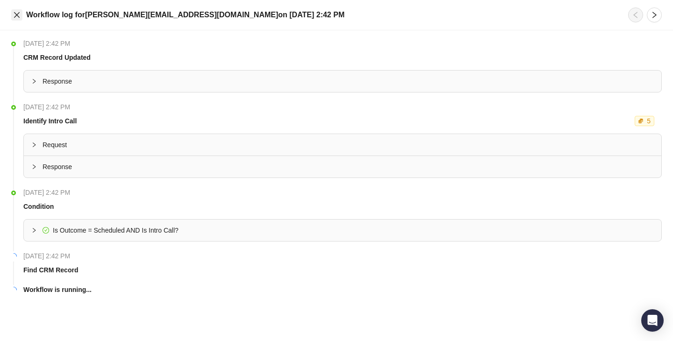
click at [20, 14] on icon "close" at bounding box center [16, 14] width 7 height 7
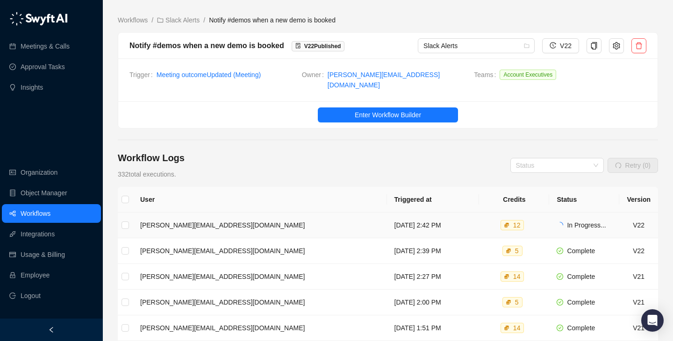
click at [426, 226] on td "Thursday, 08/21/25, 2:42 PM" at bounding box center [433, 226] width 93 height 26
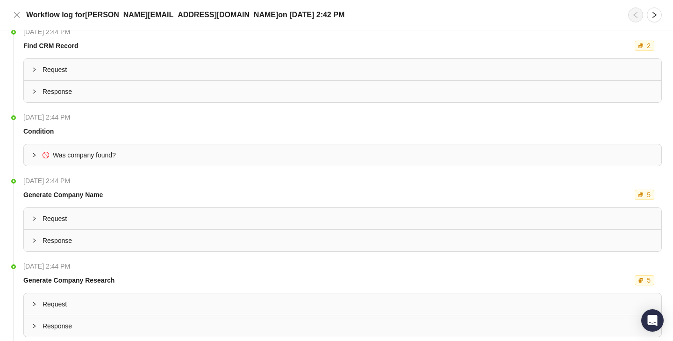
scroll to position [312, 0]
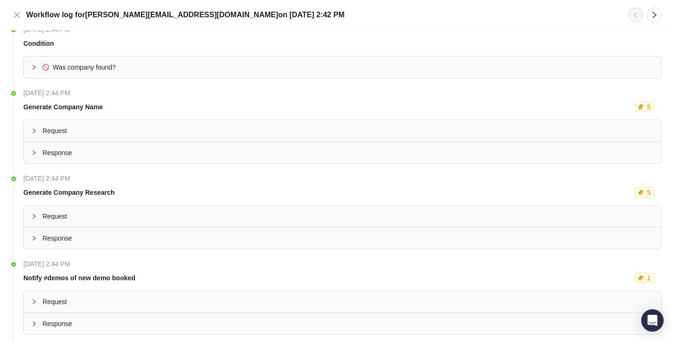
click at [216, 79] on li "Thursday, 08/21/25, 2:44 PM Condition Was company found?" at bounding box center [336, 60] width 651 height 64
click at [238, 71] on span "Was company found?" at bounding box center [348, 67] width 611 height 10
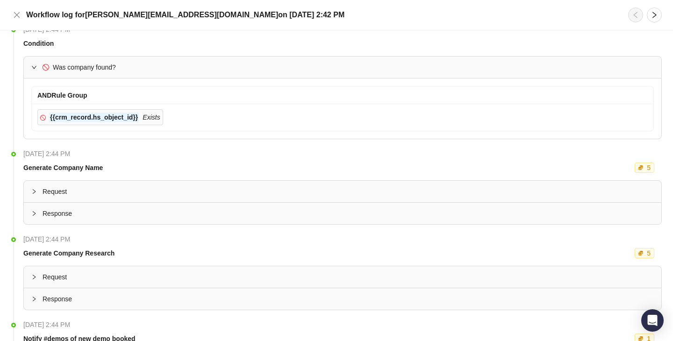
scroll to position [193, 0]
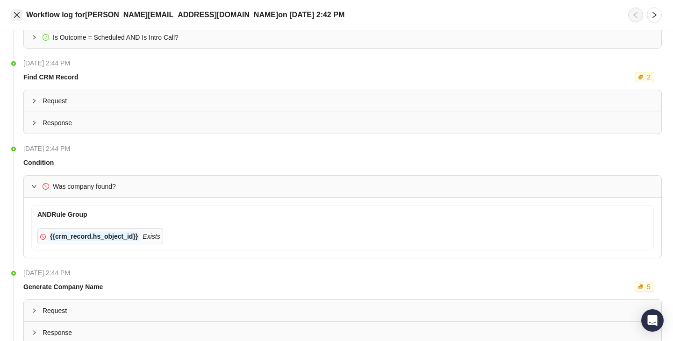
click at [19, 15] on icon "close" at bounding box center [16, 14] width 7 height 7
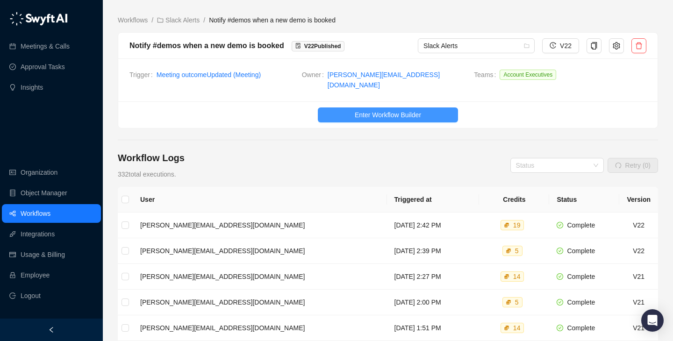
click at [405, 110] on span "Enter Workflow Builder" at bounding box center [388, 115] width 66 height 10
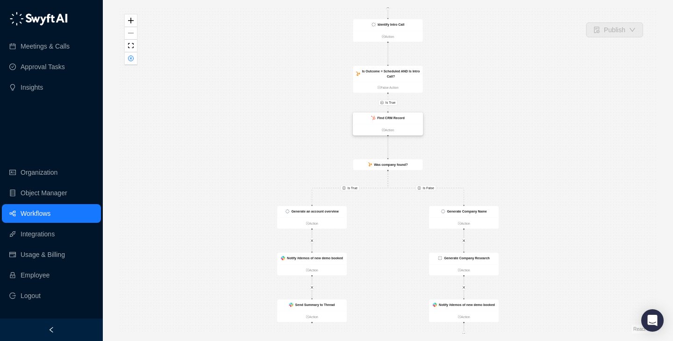
click at [392, 117] on strong "Find CRM Record" at bounding box center [391, 118] width 28 height 4
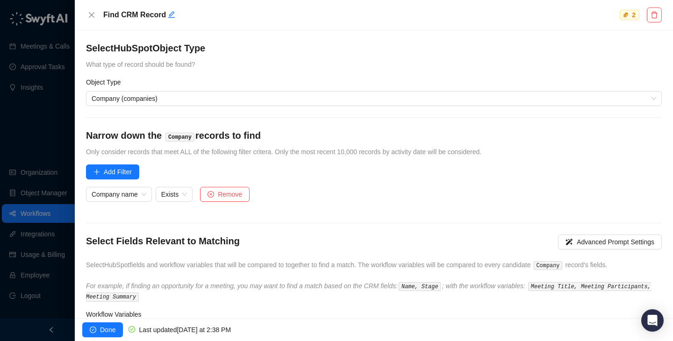
scroll to position [82, 0]
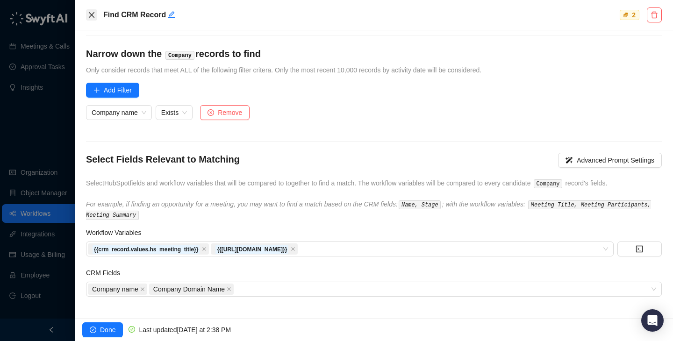
click at [93, 16] on icon "close" at bounding box center [92, 15] width 6 height 6
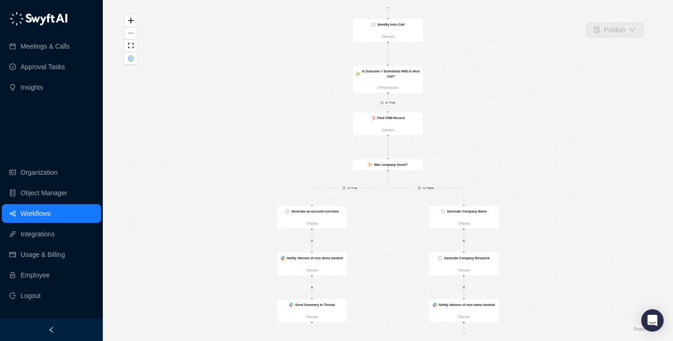
drag, startPoint x: 308, startPoint y: 172, endPoint x: 294, endPoint y: 62, distance: 111.7
click at [293, 62] on div "Is True Is True Is False CRM Record Updated Action Send Summary to Thread Actio…" at bounding box center [388, 170] width 540 height 326
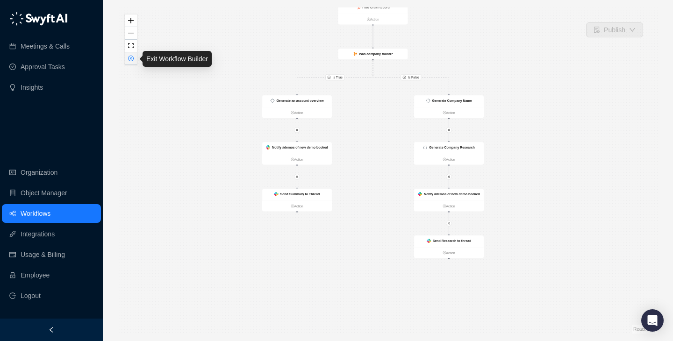
click at [126, 65] on button "button" at bounding box center [131, 58] width 12 height 13
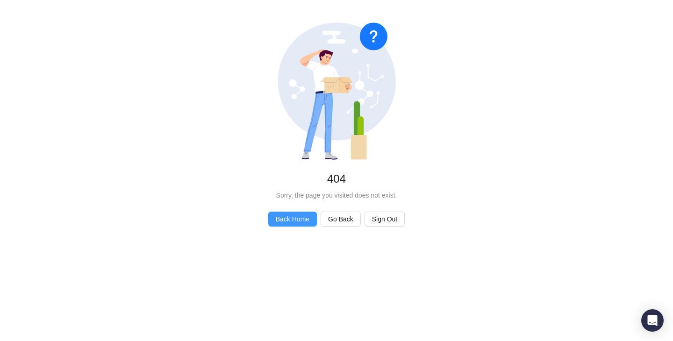
click at [278, 218] on span "Back Home" at bounding box center [293, 219] width 34 height 10
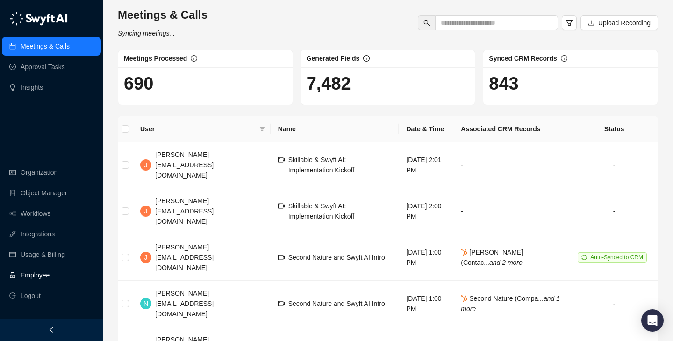
click at [50, 276] on link "Employee" at bounding box center [35, 275] width 29 height 19
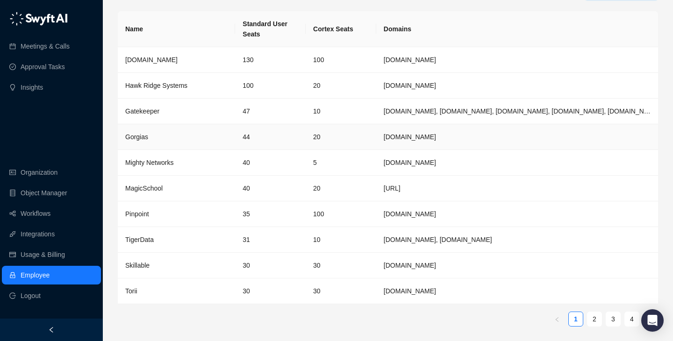
scroll to position [30, 0]
click at [344, 242] on td "10" at bounding box center [341, 240] width 71 height 26
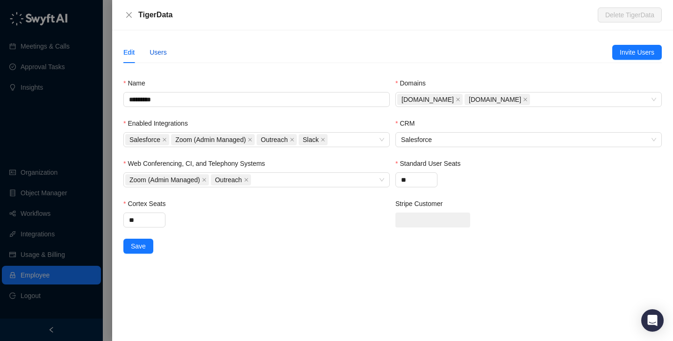
click at [161, 53] on div "Users" at bounding box center [158, 52] width 17 height 10
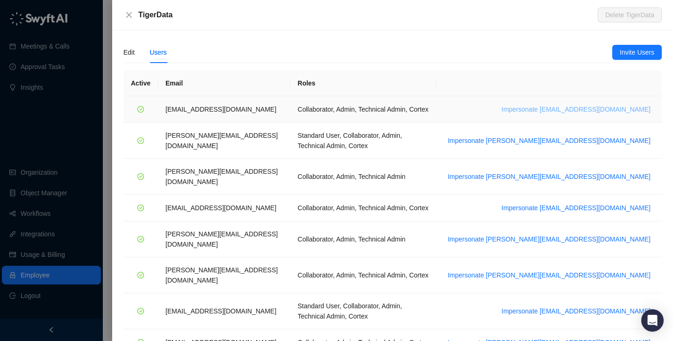
click at [592, 106] on span "Impersonate [EMAIL_ADDRESS][DOMAIN_NAME]" at bounding box center [576, 109] width 149 height 10
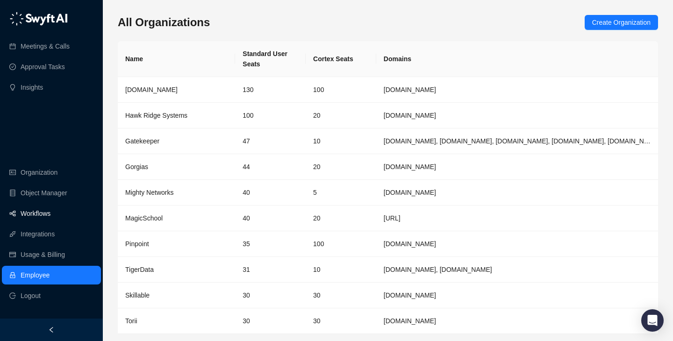
click at [50, 218] on link "Workflows" at bounding box center [36, 213] width 30 height 19
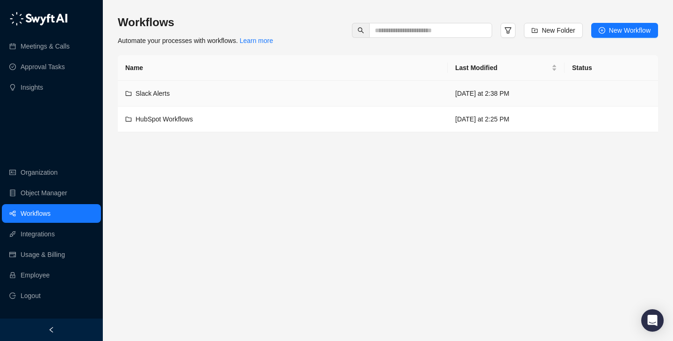
click at [285, 98] on div "Slack Alerts" at bounding box center [282, 93] width 315 height 10
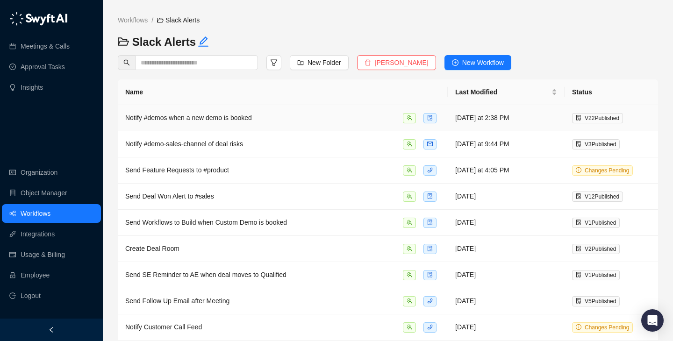
click at [293, 116] on div "Notify #demos when a new demo is booked" at bounding box center [282, 118] width 315 height 11
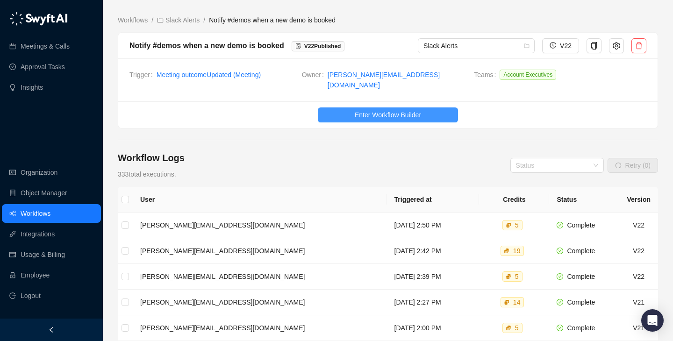
click at [380, 113] on span "Enter Workflow Builder" at bounding box center [388, 115] width 66 height 10
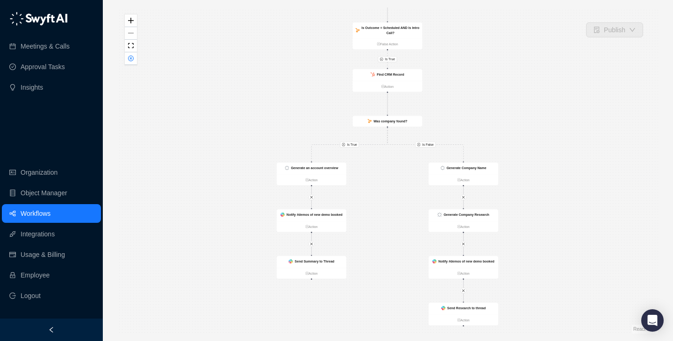
drag, startPoint x: 415, startPoint y: 215, endPoint x: 415, endPoint y: 171, distance: 43.9
click at [415, 171] on div "Is True Is True Is False CRM Record Updated Action Send Summary to Thread Actio…" at bounding box center [388, 170] width 540 height 326
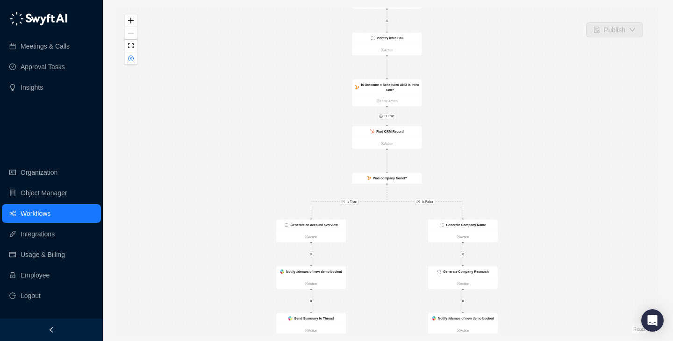
drag, startPoint x: 462, startPoint y: 79, endPoint x: 462, endPoint y: 131, distance: 52.4
click at [462, 134] on div "Is True Is True Is False CRM Record Updated Action Send Summary to Thread Actio…" at bounding box center [388, 170] width 540 height 326
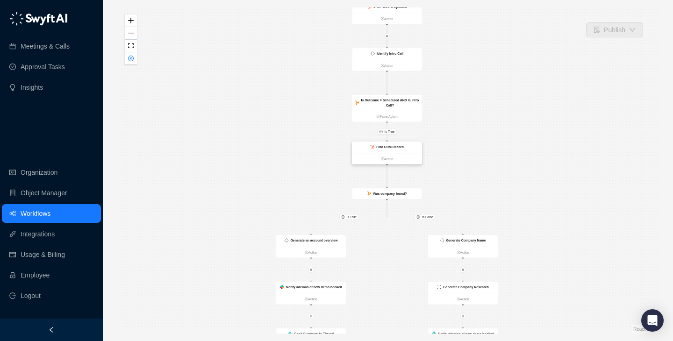
click at [412, 144] on div "Find CRM Record" at bounding box center [387, 148] width 70 height 12
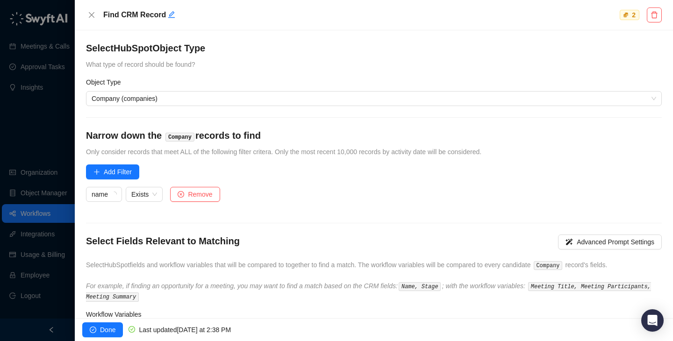
scroll to position [82, 0]
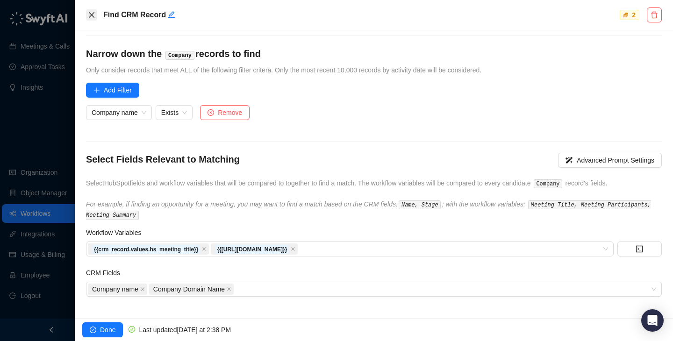
click at [91, 10] on button "Close" at bounding box center [91, 14] width 11 height 11
